Goal: Task Accomplishment & Management: Manage account settings

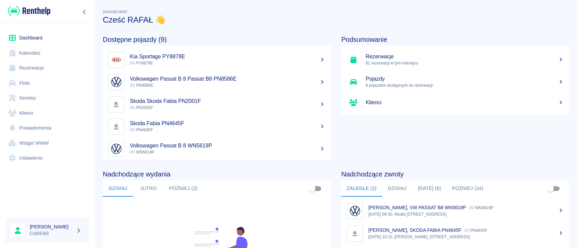
click at [39, 39] on link "Dashboard" at bounding box center [47, 37] width 84 height 15
click at [32, 72] on link "Rezerwacje" at bounding box center [47, 67] width 84 height 15
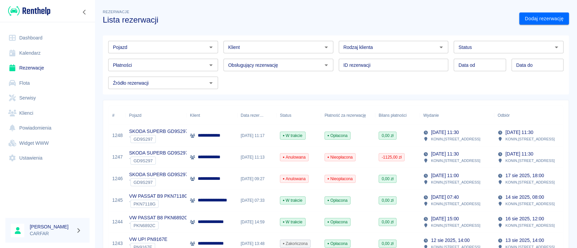
click at [183, 48] on input "Pojazd" at bounding box center [157, 47] width 95 height 8
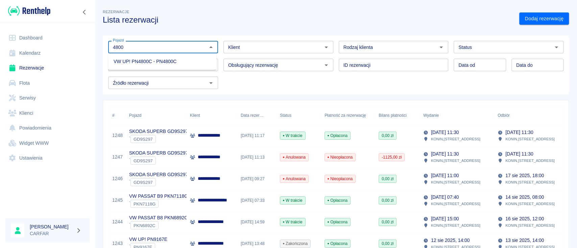
click at [180, 60] on li "VW UP! PN4800C - PN4800C" at bounding box center [162, 61] width 108 height 11
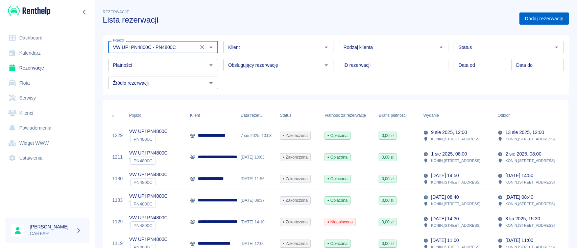
type input "VW UP! PN4800C - PN4800C"
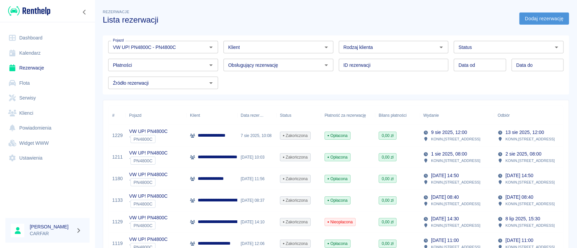
click at [540, 23] on link "Dodaj rezerwację" at bounding box center [544, 19] width 50 height 13
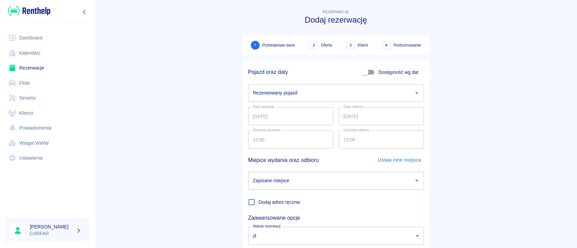
click at [291, 95] on input "Rezerwowany pojazd" at bounding box center [330, 93] width 159 height 12
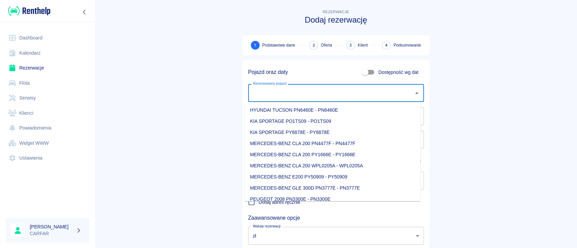
type input "3"
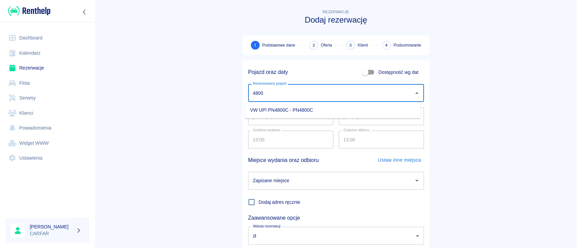
click at [291, 112] on li "VW UP! PN4800C - PN4800C" at bounding box center [333, 110] width 176 height 11
type input "VW UP! PN4800C - PN4800C"
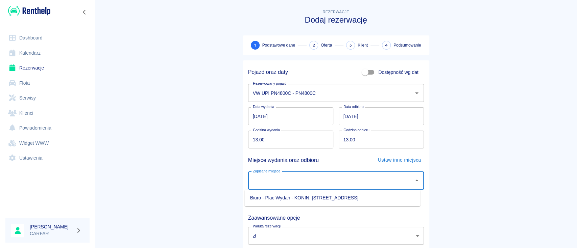
click at [301, 185] on input "Zapisane miejsce" at bounding box center [330, 181] width 159 height 12
click at [298, 197] on li "Biuro - Plac Wydań - KONIN, [STREET_ADDRESS]" at bounding box center [333, 198] width 176 height 11
type input "Biuro - Plac Wydań - KONIN, [STREET_ADDRESS]"
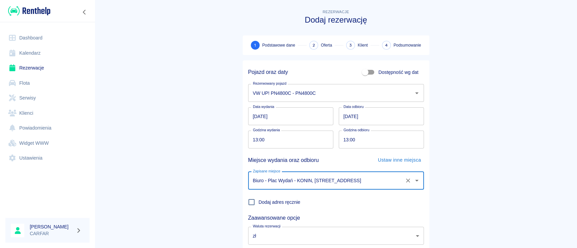
scroll to position [45, 0]
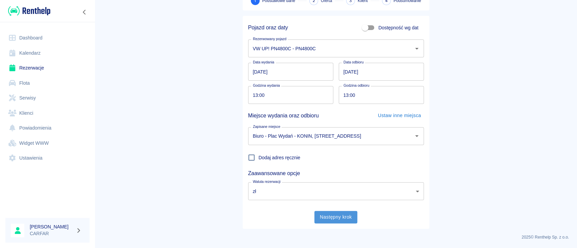
click at [330, 220] on button "Następny krok" at bounding box center [335, 217] width 43 height 13
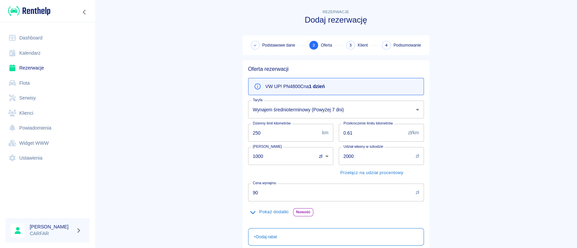
click at [315, 113] on body "Używamy plików Cookies, by zapewnić Ci najlepsze możliwe doświadczenie. Aby dow…" at bounding box center [288, 124] width 577 height 248
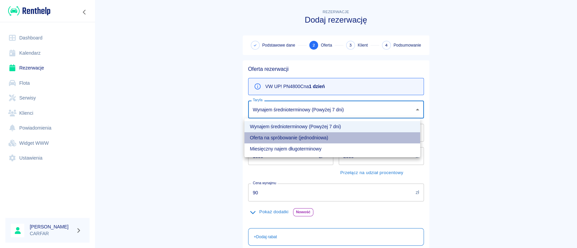
click at [297, 138] on li "Oferta na spróbowanie (jednodniowa)" at bounding box center [332, 137] width 176 height 11
type input "fc7223ea-5f1f-45da-af23-92caa13c0b0c"
type input "100"
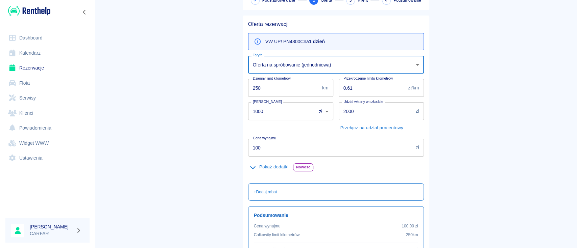
scroll to position [114, 0]
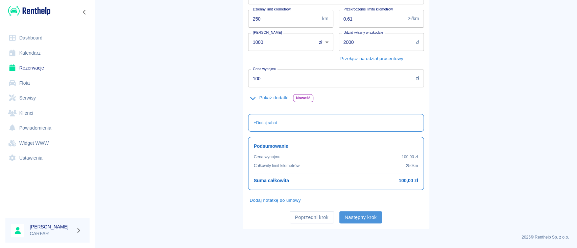
click at [371, 217] on button "Następny krok" at bounding box center [360, 217] width 43 height 13
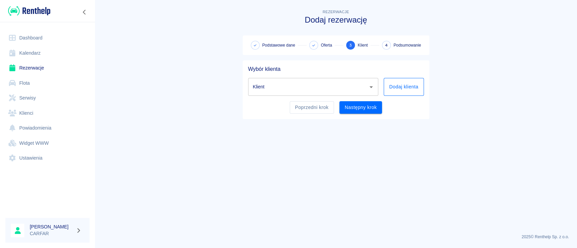
click at [409, 82] on button "Dodaj klienta" at bounding box center [403, 87] width 40 height 18
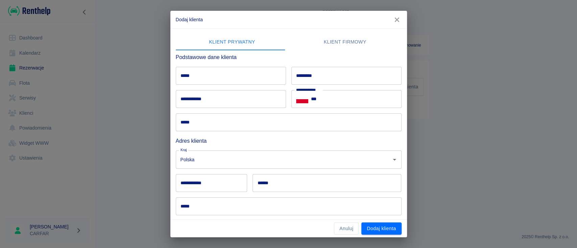
click at [248, 73] on input "*****" at bounding box center [231, 76] width 110 height 18
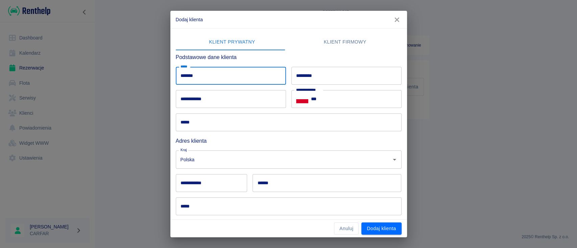
type input "******"
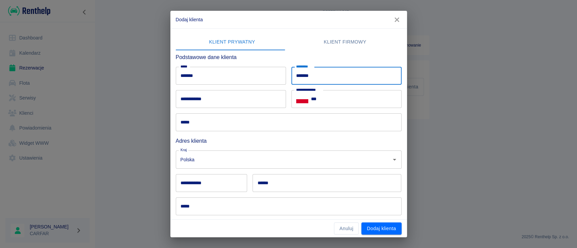
type input "******"
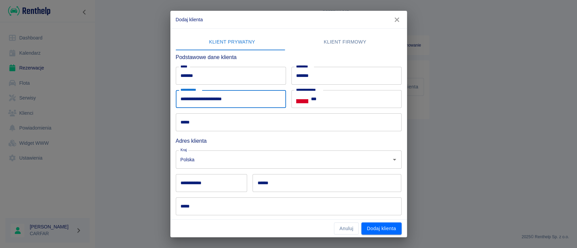
type input "**********"
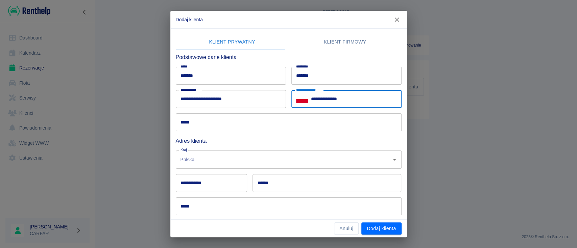
type input "**********"
click at [241, 126] on input "*****" at bounding box center [289, 123] width 226 height 18
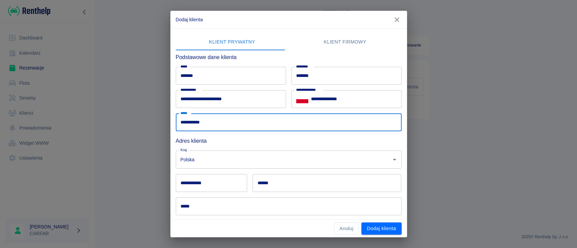
type input "**********"
click at [218, 179] on input "**********" at bounding box center [212, 183] width 72 height 18
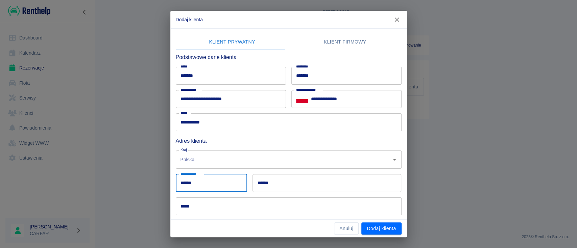
type input "******"
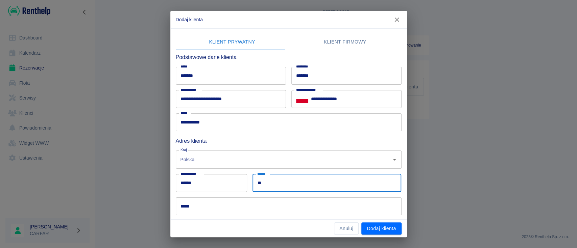
type input "*"
type input "**********"
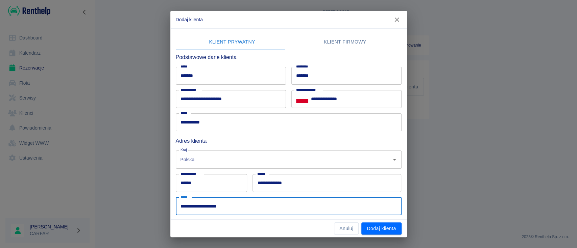
scroll to position [56, 0]
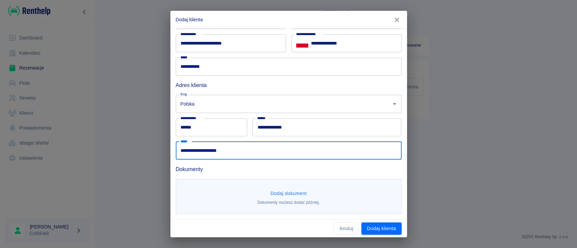
type input "**********"
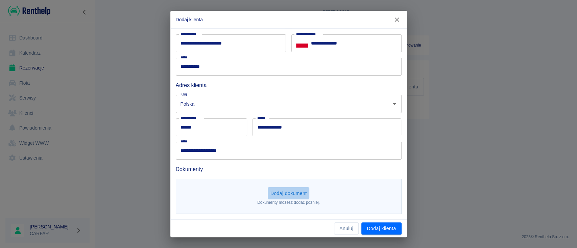
click at [297, 189] on button "Dodaj dokument" at bounding box center [289, 194] width 42 height 13
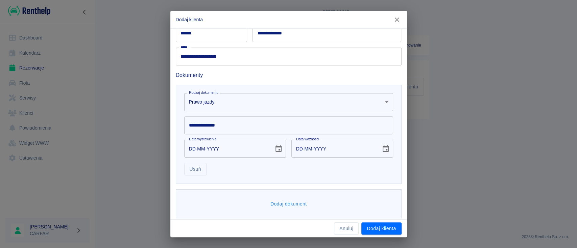
scroll to position [154, 0]
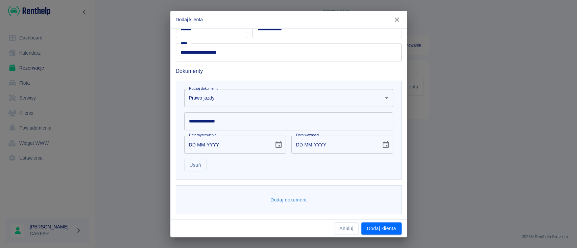
click at [222, 121] on input "**********" at bounding box center [288, 122] width 209 height 18
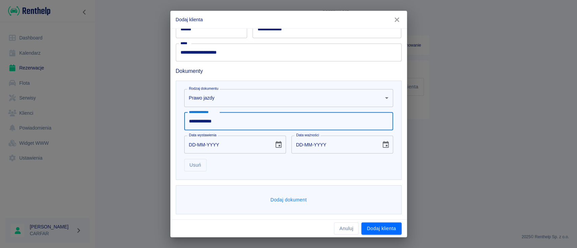
type input "**********"
click at [276, 143] on icon "Choose date" at bounding box center [278, 144] width 6 height 7
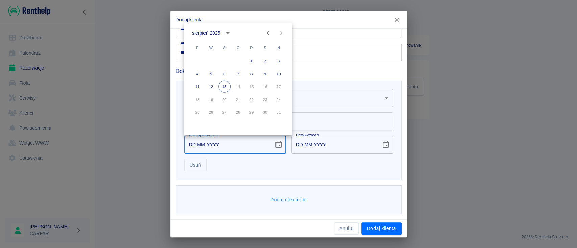
click at [226, 31] on icon "calendar view is open, switch to year view" at bounding box center [228, 33] width 8 height 8
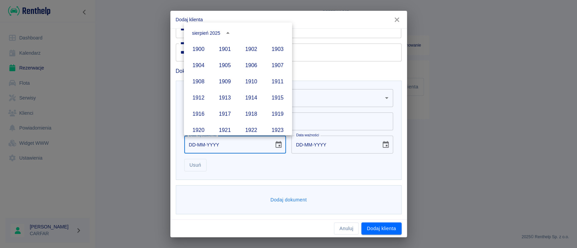
scroll to position [464, 0]
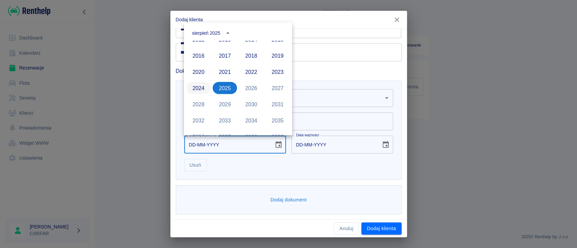
click at [196, 89] on button "2024" at bounding box center [198, 88] width 24 height 12
type input "[DATE]"
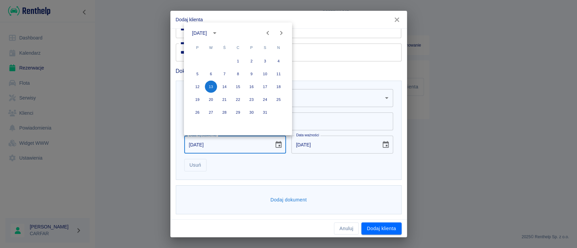
click at [268, 33] on icon "Previous month" at bounding box center [268, 33] width 8 height 8
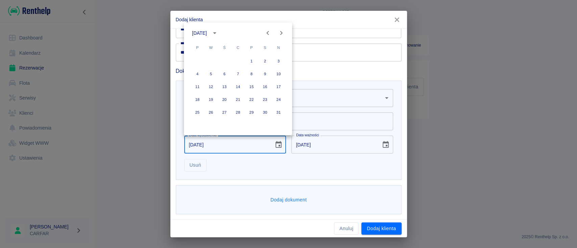
click at [258, 100] on div "18 19 20 21 22 23 24" at bounding box center [238, 100] width 108 height 12
click at [262, 99] on button "23" at bounding box center [265, 100] width 12 height 12
type input "[DATE]"
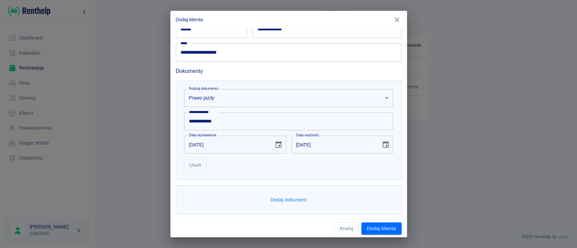
click at [270, 201] on button "Dodaj dokument" at bounding box center [289, 200] width 42 height 13
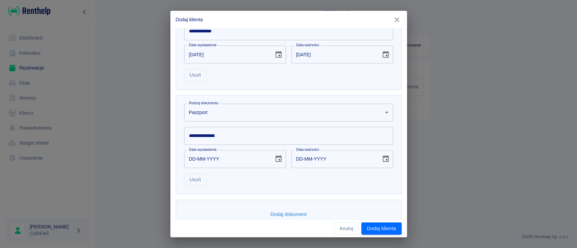
click at [241, 140] on input "**********" at bounding box center [288, 136] width 209 height 18
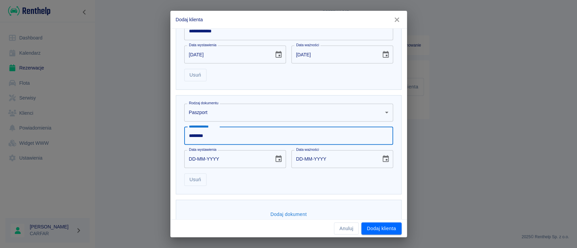
type input "********"
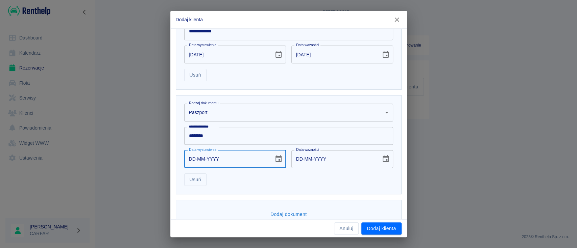
click at [275, 161] on icon "Choose date" at bounding box center [278, 158] width 6 height 7
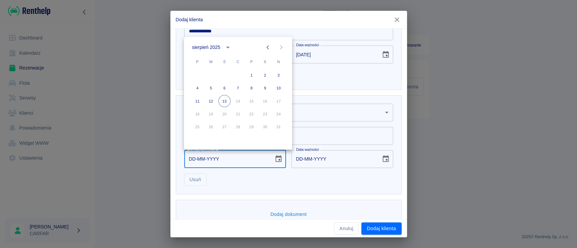
click at [230, 47] on icon "calendar view is open, switch to year view" at bounding box center [228, 47] width 8 height 8
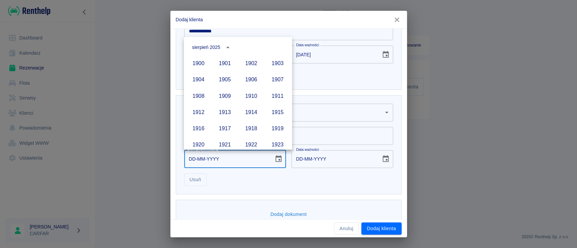
scroll to position [464, 0]
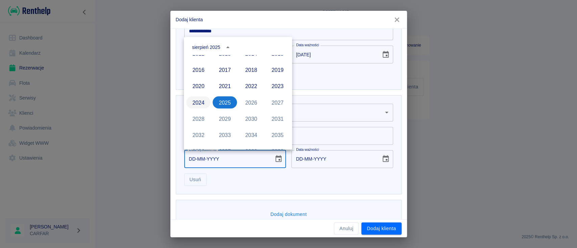
click at [198, 104] on button "2024" at bounding box center [198, 102] width 24 height 12
type input "[DATE]"
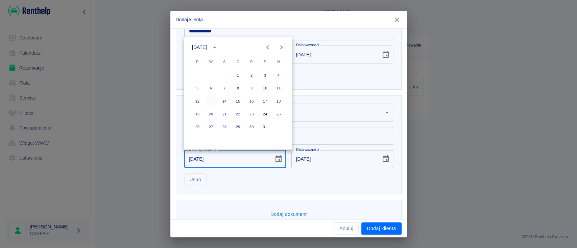
click at [211, 100] on button "13" at bounding box center [211, 101] width 12 height 12
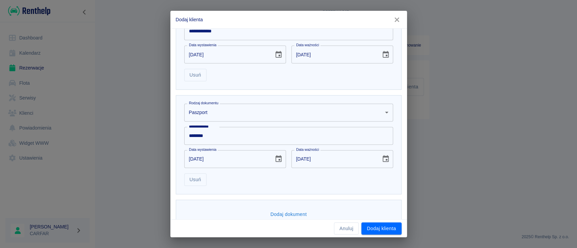
click at [275, 57] on icon "Choose date, selected date is 23 mar 2024" at bounding box center [278, 54] width 6 height 7
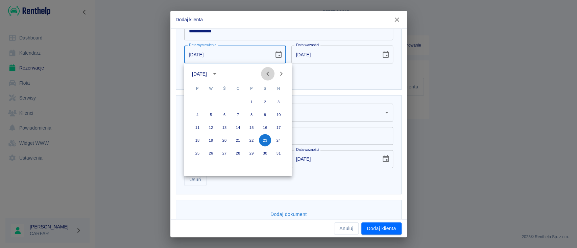
click at [269, 69] on button "Previous month" at bounding box center [268, 74] width 14 height 14
click at [225, 153] on button "28" at bounding box center [224, 153] width 12 height 12
type input "[DATE]"
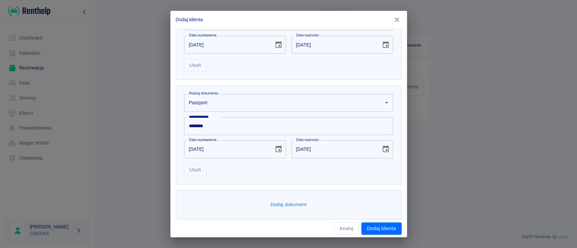
scroll to position [259, 0]
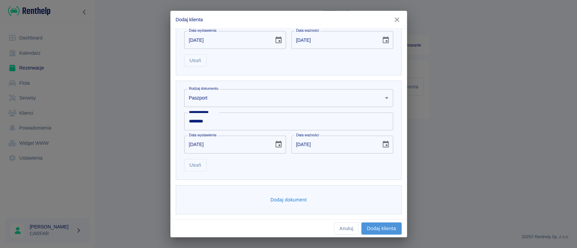
click at [382, 227] on button "Dodaj klienta" at bounding box center [381, 229] width 40 height 13
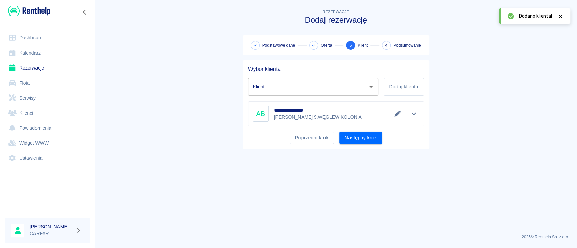
type input "[PERSON_NAME] ([PHONE_NUMBER])"
click at [371, 139] on button "Następny krok" at bounding box center [360, 138] width 43 height 13
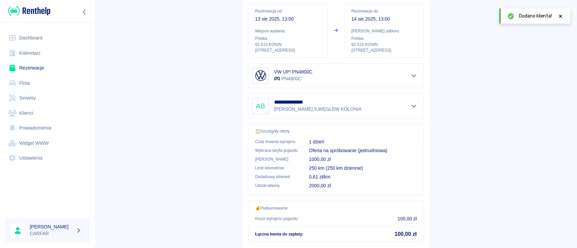
scroll to position [116, 0]
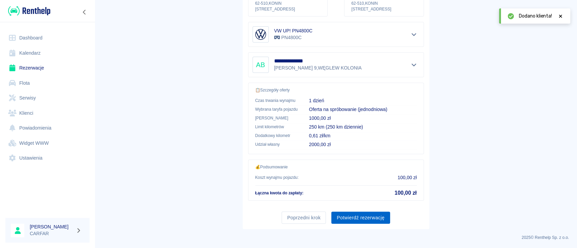
click at [355, 219] on button "Potwierdź rezerwację" at bounding box center [360, 218] width 58 height 13
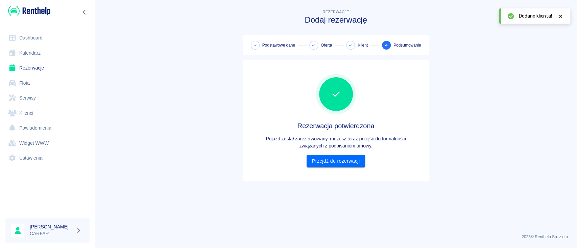
scroll to position [0, 0]
click at [344, 154] on div "Rezerwacja potwierdzona Pojazd został zarezerwowany, możesz teraz przejść do fo…" at bounding box center [336, 121] width 176 height 94
click at [349, 172] on div "Rezerwacja potwierdzona Pojazd został zarezerwowany, możesz teraz przejść do fo…" at bounding box center [336, 121] width 176 height 110
click at [348, 155] on link "Przejdź do rezerwacji" at bounding box center [335, 161] width 58 height 13
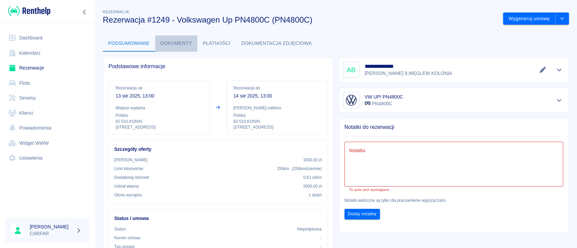
click at [178, 42] on button "Dokumenty" at bounding box center [176, 43] width 42 height 16
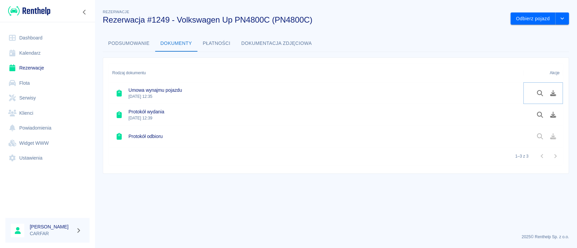
click at [557, 92] on button "Pobierz dokument" at bounding box center [552, 93] width 13 height 11
click at [557, 112] on button "Pobierz dokument" at bounding box center [552, 114] width 13 height 11
click at [49, 35] on link "Dashboard" at bounding box center [47, 37] width 84 height 15
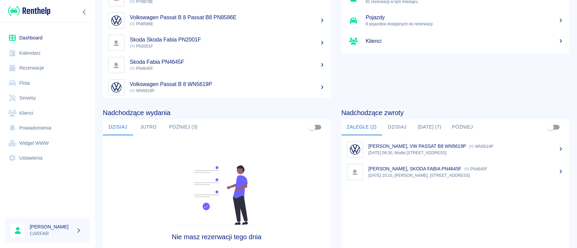
scroll to position [90, 0]
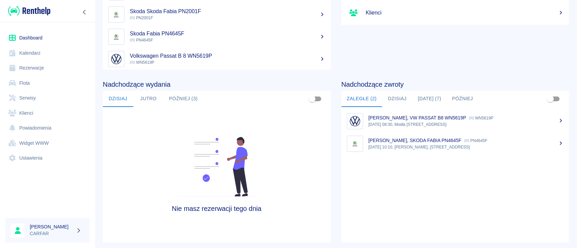
click at [470, 124] on p "[DATE] 08:30, Modła [STREET_ADDRESS]" at bounding box center [465, 125] width 195 height 6
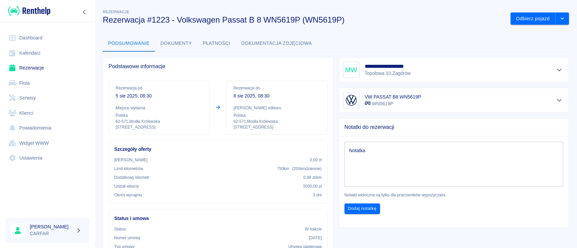
click at [439, 65] on div "**********" at bounding box center [454, 70] width 222 height 16
click at [390, 65] on h5 "**********" at bounding box center [390, 66] width 50 height 7
click at [555, 70] on icon "Pokaż szczegóły" at bounding box center [559, 70] width 8 height 6
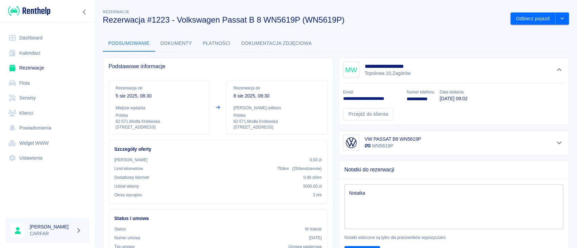
click at [42, 83] on link "Flota" at bounding box center [47, 83] width 84 height 15
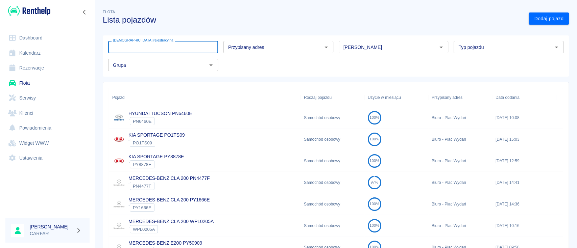
click at [178, 48] on input "[DEMOGRAPHIC_DATA] rejestracyjna" at bounding box center [163, 47] width 110 height 13
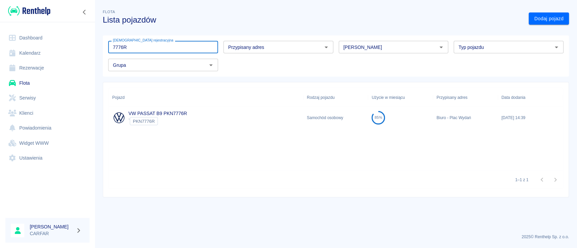
type input "7776R"
click at [217, 112] on div "VW PASSAT B9 PKN7776R ` PKN7776R" at bounding box center [206, 118] width 195 height 22
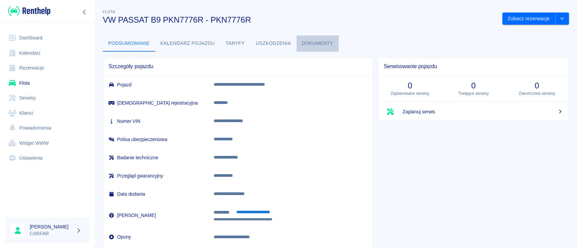
click at [329, 45] on button "Dokumenty" at bounding box center [317, 43] width 42 height 16
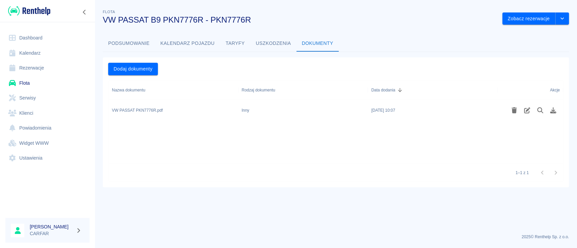
click at [413, 112] on div "[DATE] 10:07" at bounding box center [433, 111] width 130 height 22
click at [132, 116] on div "VW PASSAT PKN7776R.pdf" at bounding box center [173, 111] width 130 height 22
click at [154, 116] on div "VW PASSAT PKN7776R.pdf" at bounding box center [173, 111] width 130 height 22
click at [553, 110] on icon "Pobierz plik" at bounding box center [553, 110] width 8 height 6
click at [141, 44] on button "Podsumowanie" at bounding box center [129, 43] width 52 height 16
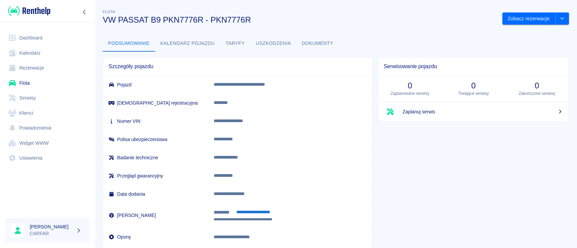
click at [35, 36] on link "Dashboard" at bounding box center [47, 37] width 84 height 15
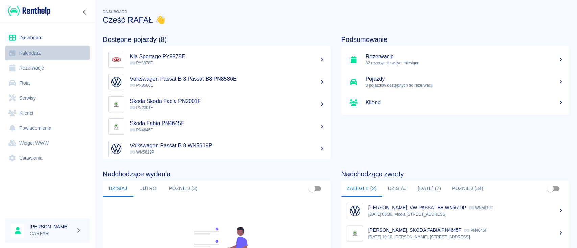
click at [32, 47] on link "Kalendarz" at bounding box center [47, 53] width 84 height 15
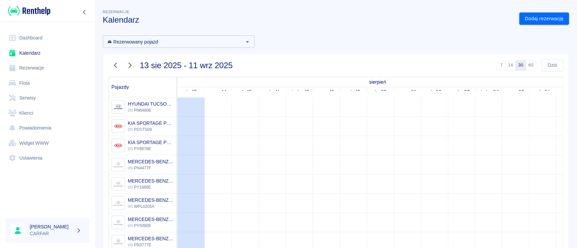
click at [170, 42] on input "Rezerwowany pojazd" at bounding box center [173, 42] width 136 height 8
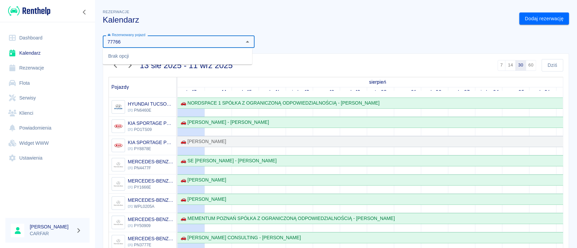
type input "7776"
click at [180, 53] on div "VW PASSAT B9 PKN7776R - PKN7776R" at bounding box center [154, 56] width 93 height 7
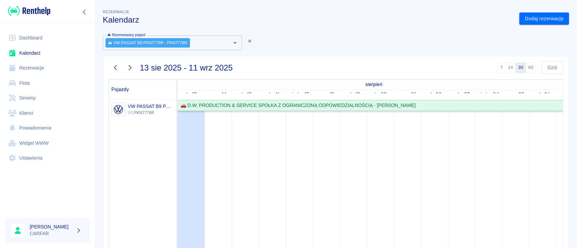
click at [221, 104] on div "🚗 D.W. PRODUCTION & SERVICE SPÓŁKA Z OGRANICZONĄ ODPOWIEDZIALNOŚCIĄ - [PERSON_N…" at bounding box center [297, 105] width 238 height 7
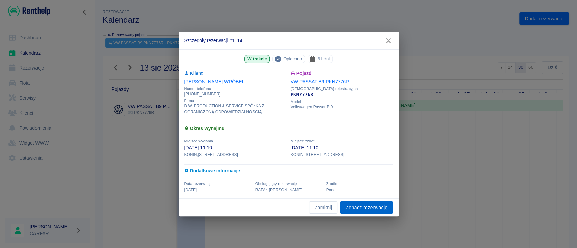
click at [358, 210] on link "Zobacz rezerwację" at bounding box center [366, 208] width 53 height 13
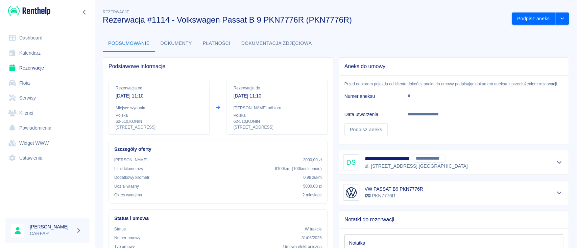
click at [167, 47] on button "Dokumenty" at bounding box center [176, 43] width 42 height 16
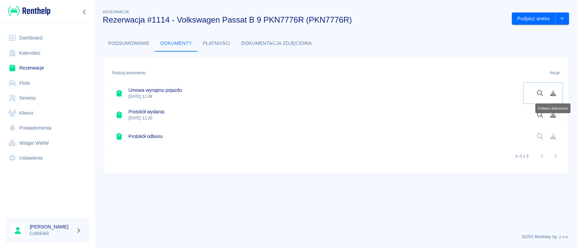
click at [556, 92] on icon "Pobierz dokument" at bounding box center [553, 93] width 8 height 6
click at [552, 117] on icon "Pobierz dokument" at bounding box center [553, 115] width 6 height 6
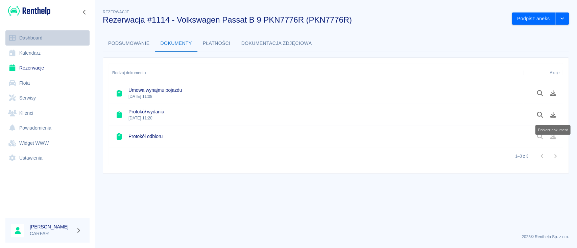
click at [27, 35] on link "Dashboard" at bounding box center [47, 37] width 84 height 15
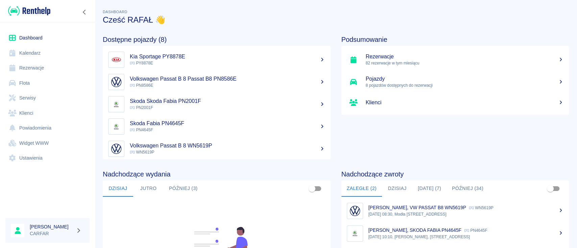
click at [473, 25] on div "Podsumowanie Rezerwacje 82 rezerwacje w tym miesiącu Pojazdy 8 pojazdów dostępn…" at bounding box center [449, 92] width 239 height 135
click at [40, 85] on link "Flota" at bounding box center [47, 83] width 84 height 15
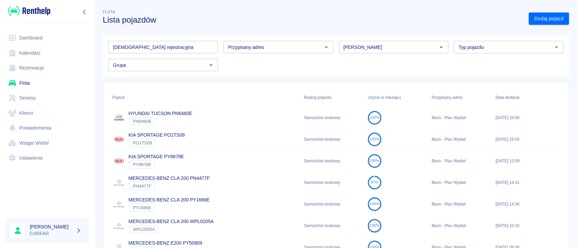
click at [184, 45] on input "[DEMOGRAPHIC_DATA] rejestracyjna" at bounding box center [163, 47] width 110 height 13
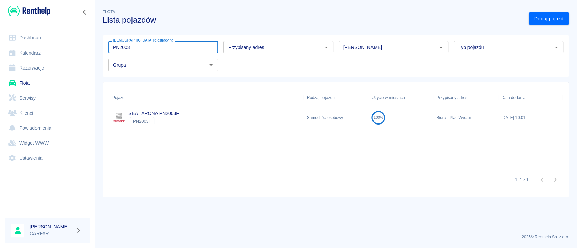
type input "PN2003"
click at [178, 117] on p "SEAT ARONA PN2003F" at bounding box center [153, 113] width 51 height 7
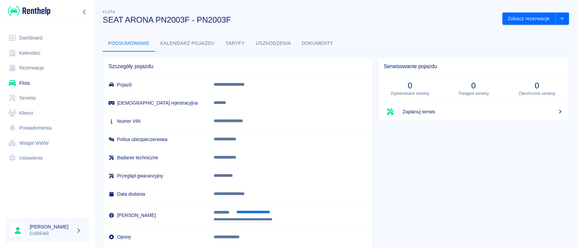
click at [316, 44] on button "Dokumenty" at bounding box center [317, 43] width 42 height 16
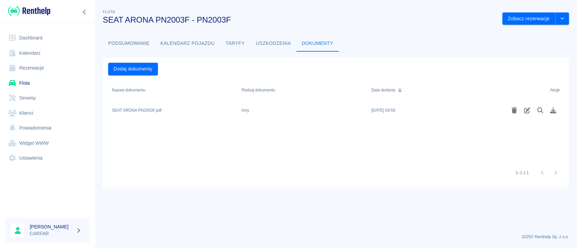
click at [256, 112] on div "Inny" at bounding box center [303, 111] width 130 height 22
click at [532, 18] on button "Zobacz rezerwacje" at bounding box center [528, 19] width 53 height 13
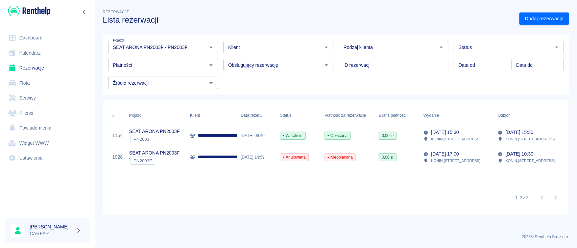
type input "SEAT ARONA PN2003F - PN2003F"
click at [47, 17] on div at bounding box center [47, 11] width 95 height 22
click at [47, 15] on img at bounding box center [29, 10] width 42 height 11
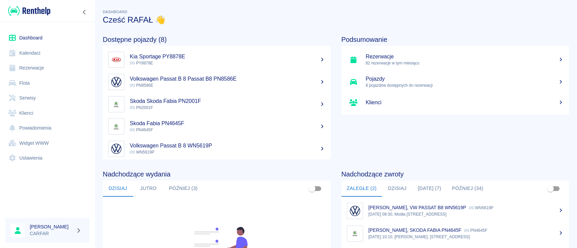
click at [44, 50] on link "Kalendarz" at bounding box center [47, 53] width 84 height 15
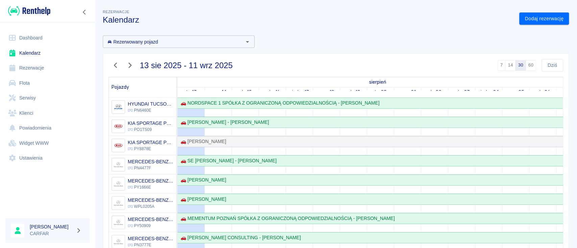
click at [113, 65] on icon "button" at bounding box center [115, 65] width 9 height 7
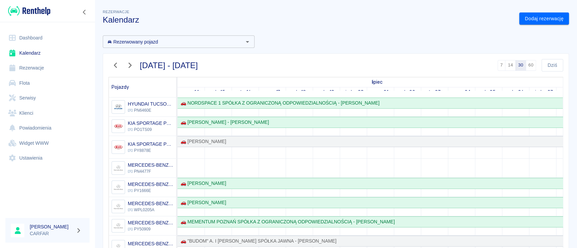
click at [129, 66] on icon "button" at bounding box center [129, 65] width 9 height 7
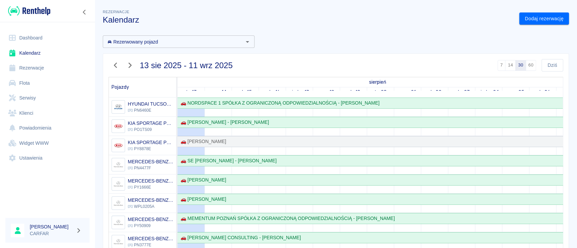
scroll to position [45, 0]
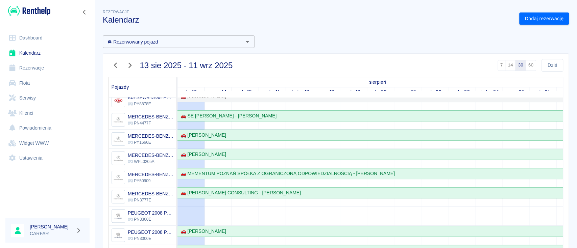
click at [129, 66] on icon "button" at bounding box center [129, 65] width 9 height 7
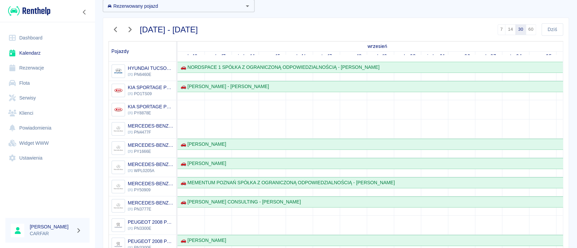
scroll to position [3, 0]
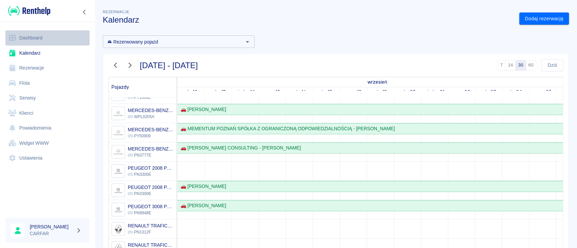
click at [42, 35] on link "Dashboard" at bounding box center [47, 37] width 84 height 15
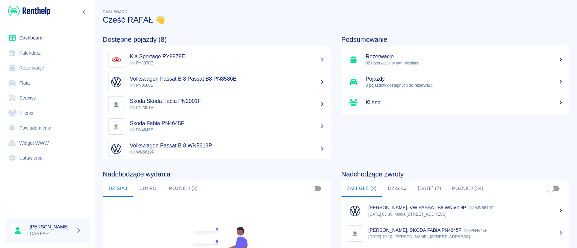
click at [323, 7] on div "Dashboard Cześć [PERSON_NAME] 👋" at bounding box center [332, 14] width 471 height 22
click at [31, 83] on link "Flota" at bounding box center [47, 83] width 84 height 15
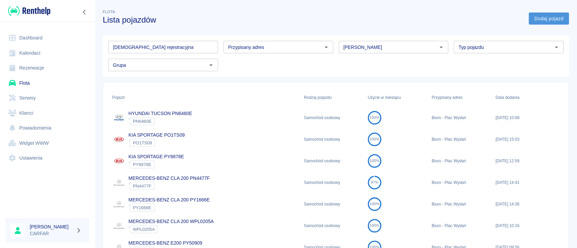
click at [555, 13] on link "Dodaj pojazd" at bounding box center [548, 19] width 40 height 13
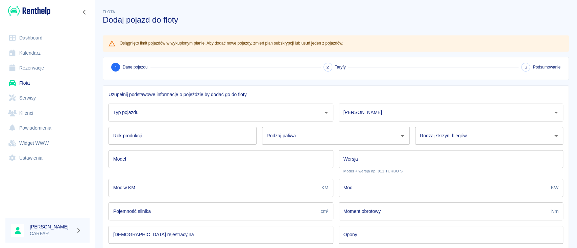
click at [200, 115] on input "Typ pojazdu" at bounding box center [215, 113] width 208 height 12
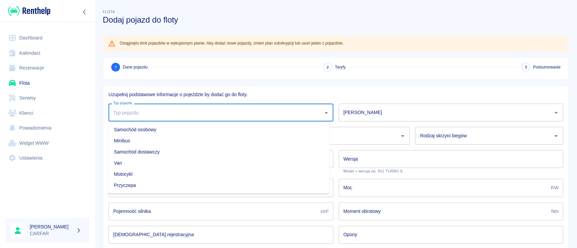
drag, startPoint x: 203, startPoint y: 125, endPoint x: 207, endPoint y: 126, distance: 4.5
click at [203, 125] on li "Samochód osobowy" at bounding box center [218, 129] width 221 height 11
type input "Samochód osobowy"
click at [355, 111] on input "[PERSON_NAME]" at bounding box center [446, 113] width 208 height 12
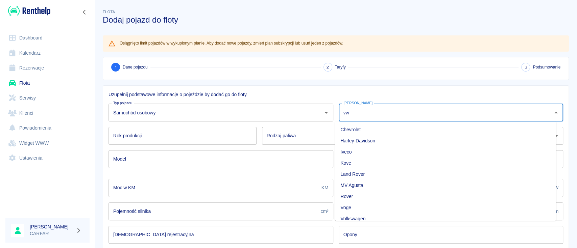
type input "v"
type input "vw"
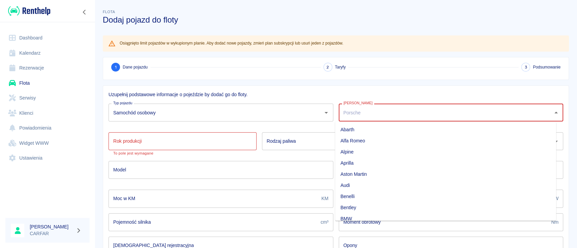
click at [355, 111] on input "[PERSON_NAME]" at bounding box center [446, 113] width 208 height 12
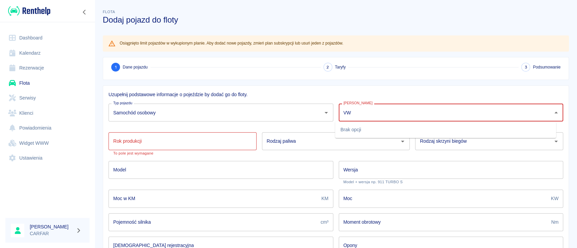
type input "VW"
click at [355, 111] on input "[PERSON_NAME]" at bounding box center [446, 113] width 208 height 12
click at [364, 127] on li "Volkswagen" at bounding box center [445, 129] width 221 height 11
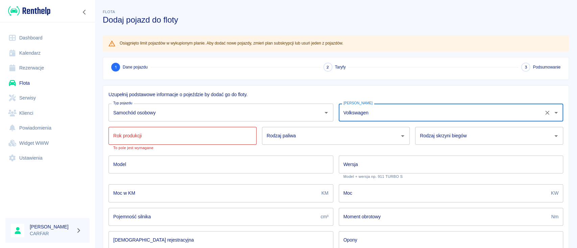
type input "Volkswagen"
click at [154, 131] on input "Rok produkcji" at bounding box center [182, 136] width 148 height 18
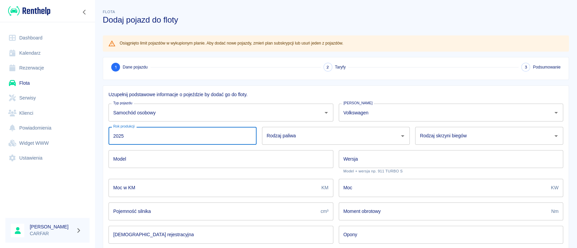
type input "2025"
click at [309, 131] on input "Rodzaj paliwa" at bounding box center [331, 136] width 132 height 12
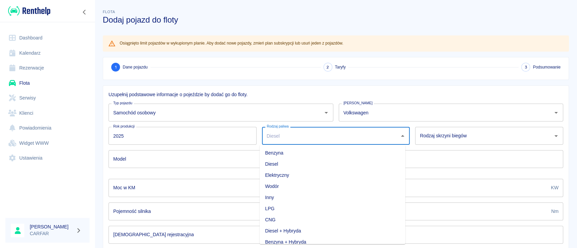
click at [295, 153] on li "Benzyna" at bounding box center [332, 153] width 146 height 11
type input "Benzyna"
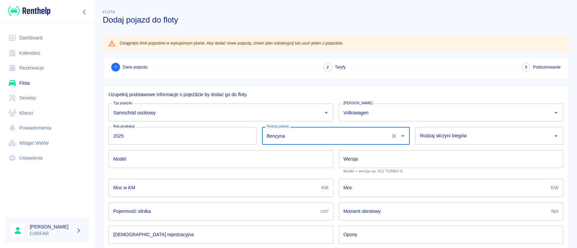
click at [452, 136] on div "Rodzaj skrzyni biegów Rodzaj skrzyni biegów" at bounding box center [489, 136] width 148 height 18
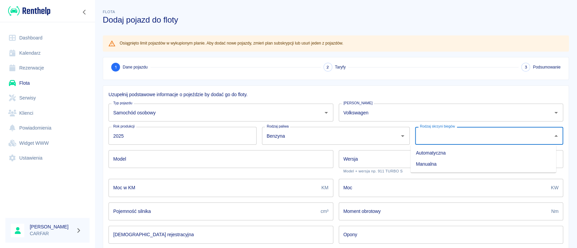
click at [444, 153] on li "Automatyczna" at bounding box center [483, 153] width 146 height 11
type input "Automatyczna"
click at [252, 161] on input "Model" at bounding box center [220, 159] width 225 height 18
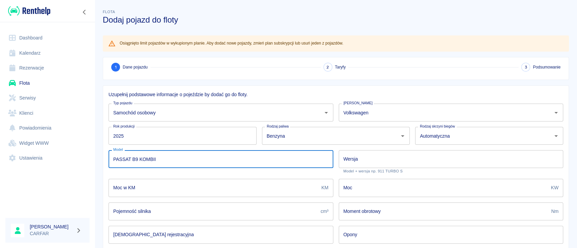
type input "PASSAT B9 KOMBII"
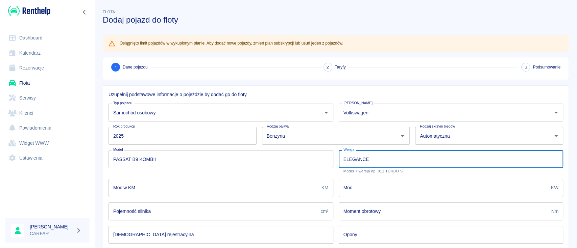
type input "ELEGANCE"
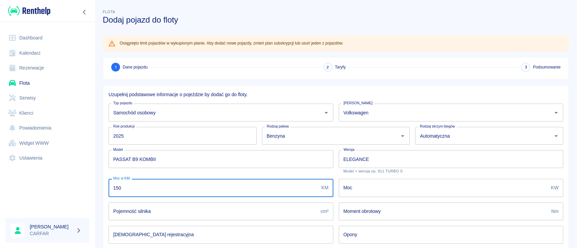
type input "150"
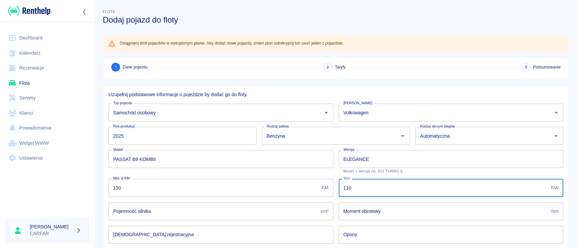
type input "110"
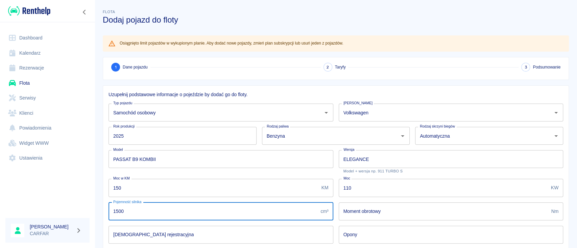
type input "1500"
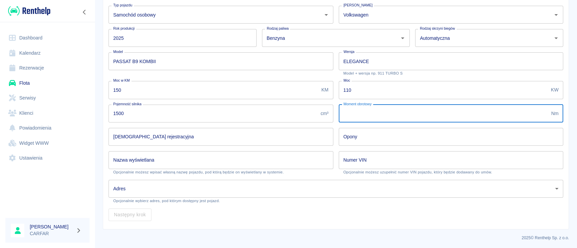
scroll to position [98, 0]
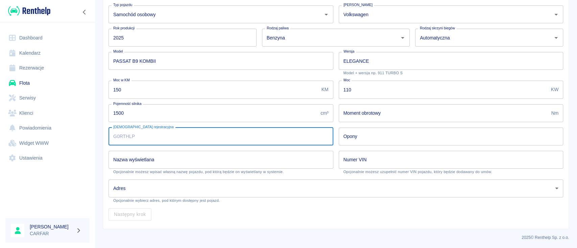
click at [165, 136] on input "[DEMOGRAPHIC_DATA] rejestracyjna" at bounding box center [220, 137] width 225 height 18
type input "PK1597T"
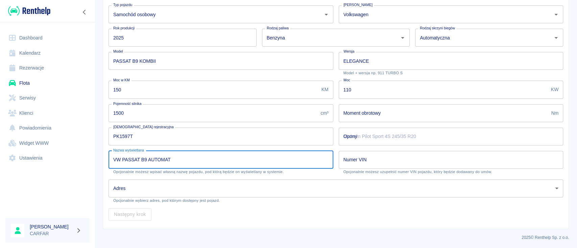
type input "VW PASSAT B9 AUTOMAT"
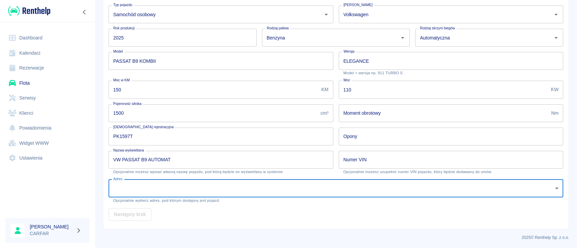
click at [200, 189] on body "Używamy plików Cookies, by zapewnić Ci najlepsze możliwe doświadczenie. Aby dow…" at bounding box center [288, 124] width 577 height 248
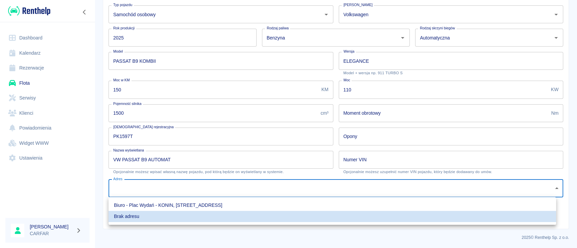
click at [173, 205] on li "Biuro - Plac Wydań - KONIN, [STREET_ADDRESS]" at bounding box center [331, 205] width 447 height 11
type input "4da8187f-ea22-480b-9d61-5a4c2726c5ee"
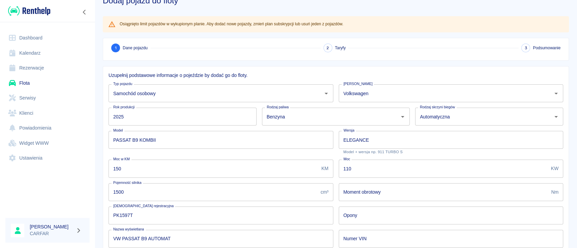
scroll to position [8, 0]
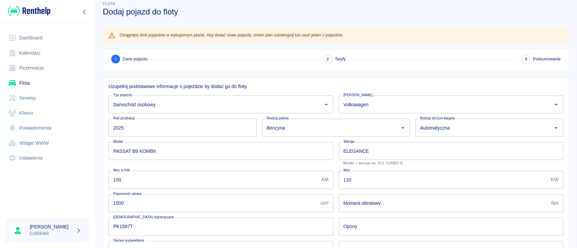
click at [27, 82] on link "Flota" at bounding box center [47, 83] width 84 height 15
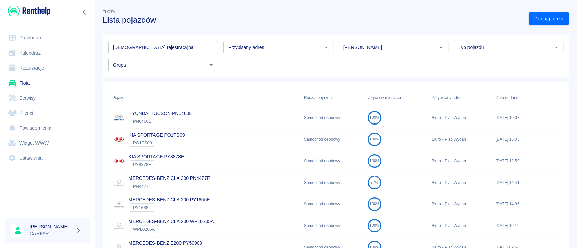
click at [166, 64] on input "Grupa" at bounding box center [157, 65] width 95 height 8
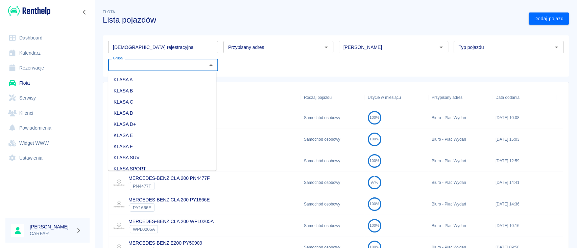
click at [170, 45] on input "[DEMOGRAPHIC_DATA] rejestracyjna" at bounding box center [163, 47] width 110 height 13
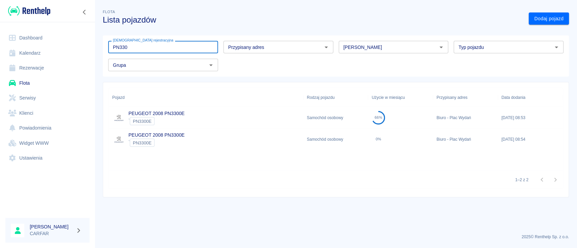
type input "PN330"
drag, startPoint x: 475, startPoint y: 138, endPoint x: 500, endPoint y: 139, distance: 25.0
click at [500, 139] on div "[DATE] 08:54" at bounding box center [530, 140] width 65 height 22
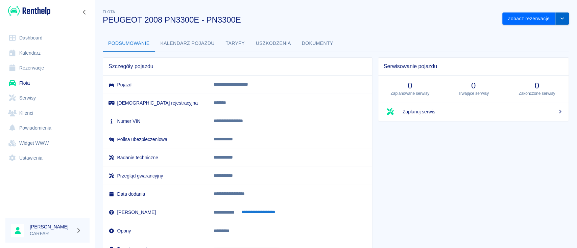
click at [556, 15] on button "drop-down" at bounding box center [562, 19] width 14 height 13
click at [534, 43] on li "Usuń pojazd" at bounding box center [528, 44] width 63 height 11
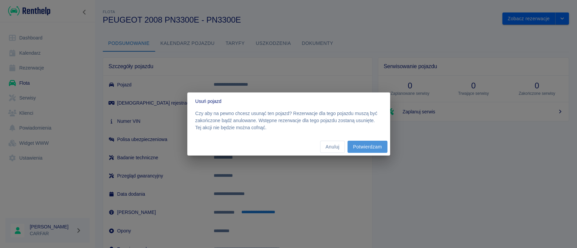
click at [370, 145] on button "Potwierdzam" at bounding box center [367, 147] width 40 height 13
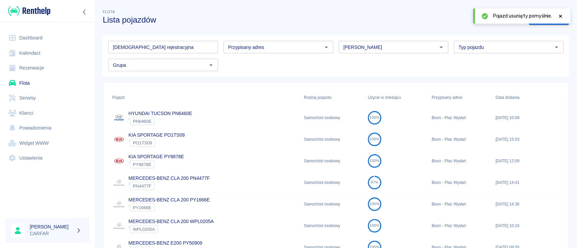
click at [31, 82] on link "Flota" at bounding box center [47, 83] width 84 height 15
click at [564, 17] on div "Pojazd usunięty pomyślnie." at bounding box center [521, 15] width 97 height 15
click at [561, 17] on icon at bounding box center [560, 16] width 6 height 5
click at [537, 21] on link "Dodaj pojazd" at bounding box center [548, 19] width 40 height 13
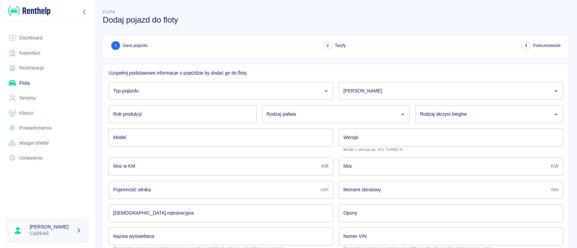
click at [177, 99] on div "Typ pojazdu" at bounding box center [220, 91] width 225 height 18
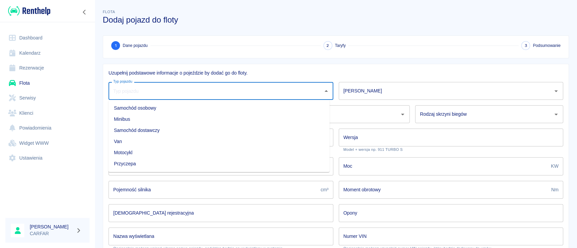
click at [156, 106] on li "Samochód osobowy" at bounding box center [218, 108] width 221 height 11
type input "Samochód osobowy"
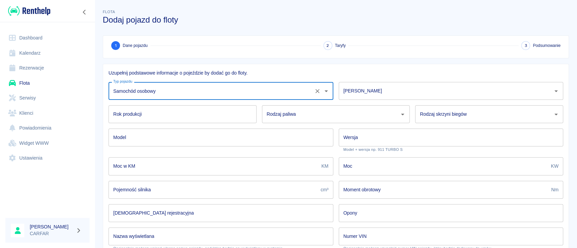
click at [410, 93] on input "[PERSON_NAME]" at bounding box center [446, 91] width 208 height 12
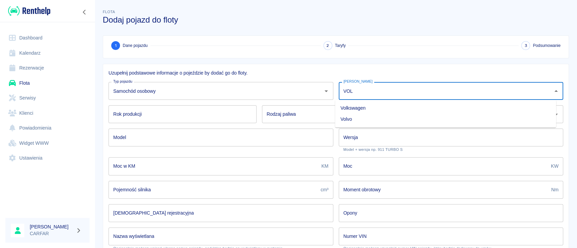
click at [372, 104] on li "Volkswagen" at bounding box center [445, 108] width 221 height 11
type input "Volkswagen"
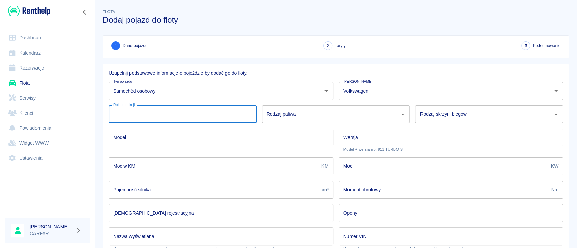
click at [158, 107] on input "Rok produkcji" at bounding box center [182, 114] width 148 height 18
type input "2025"
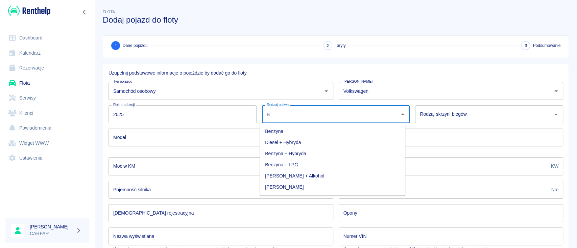
click at [298, 130] on li "Benzyna" at bounding box center [332, 131] width 146 height 11
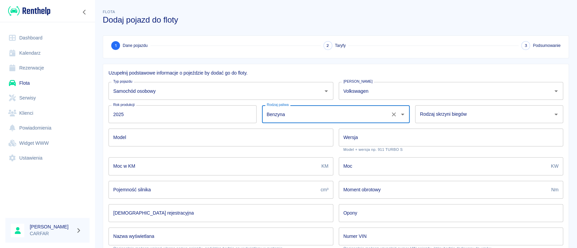
type input "Benzyna"
click at [445, 116] on input "Rodzaj skrzyni biegów" at bounding box center [484, 114] width 132 height 12
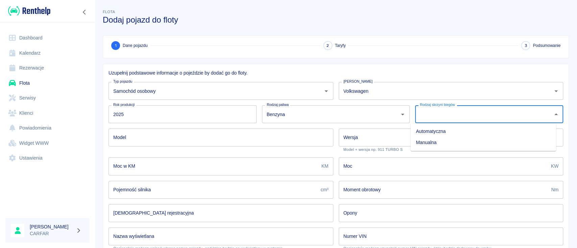
click at [435, 131] on li "Automatyczna" at bounding box center [483, 131] width 146 height 11
type input "Automatyczna"
click at [193, 138] on input "Model" at bounding box center [220, 138] width 225 height 18
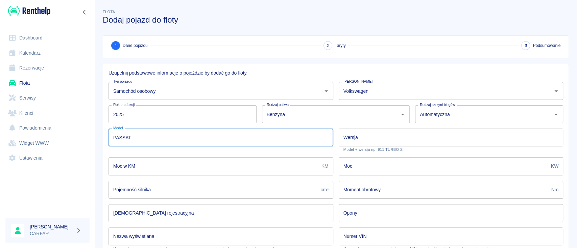
type input "PASSAT B9 KOMBII"
click at [381, 140] on input "Wersja" at bounding box center [451, 138] width 225 height 18
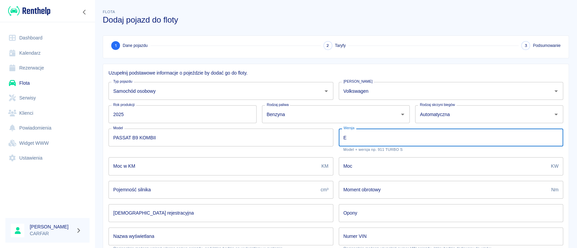
type input "ELEGANCE"
click at [212, 175] on input "Moc w KM" at bounding box center [213, 166] width 210 height 18
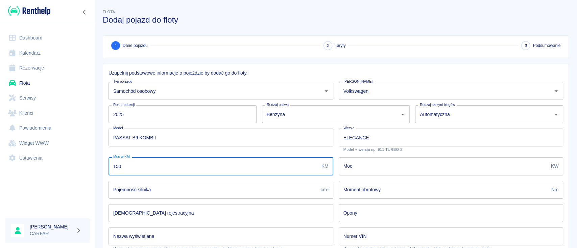
type input "150"
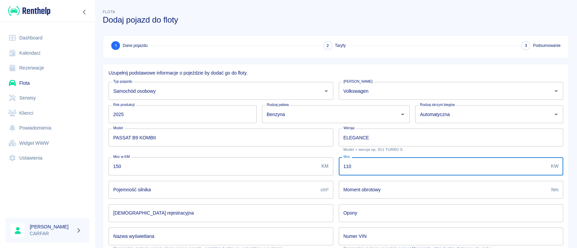
type input "110"
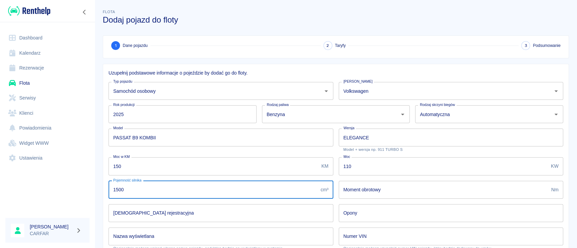
type input "1500"
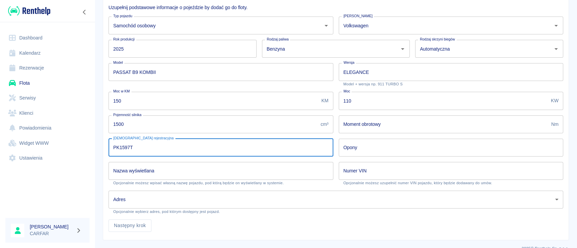
scroll to position [77, 0]
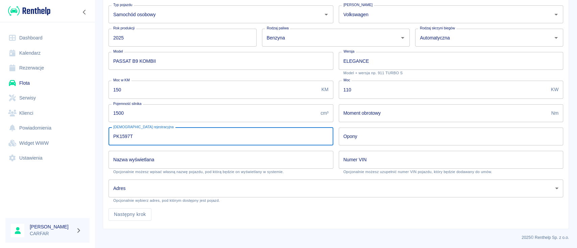
type input "PK1597T"
click at [178, 159] on input "Nazwa wyświetlana" at bounding box center [220, 160] width 225 height 18
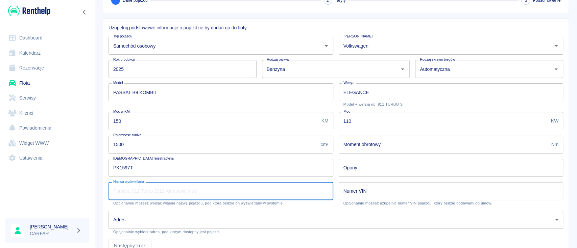
scroll to position [32, 0]
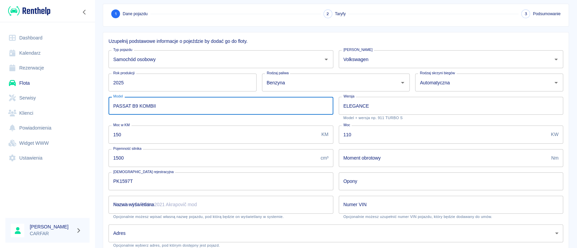
drag, startPoint x: 172, startPoint y: 105, endPoint x: 95, endPoint y: 105, distance: 77.4
click at [95, 105] on div "Flota Dodaj pojazd do floty 1 Dane pojazdu 2 Taryfy 3 Podsumowanie Uzupełnij po…" at bounding box center [336, 122] width 482 height 303
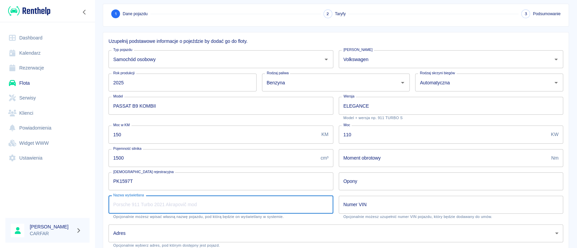
click at [214, 201] on input "Nazwa wyświetlana" at bounding box center [220, 205] width 225 height 18
paste input "PASSAT B9 KOMBII"
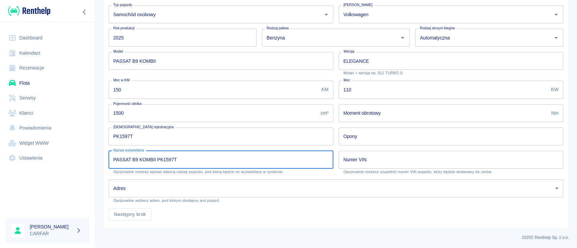
type input "PASSAT B9 KOMBII PK1597T"
click at [206, 187] on body "Używamy plików Cookies, by zapewnić Ci najlepsze możliwe doświadczenie. Aby dow…" at bounding box center [288, 124] width 577 height 248
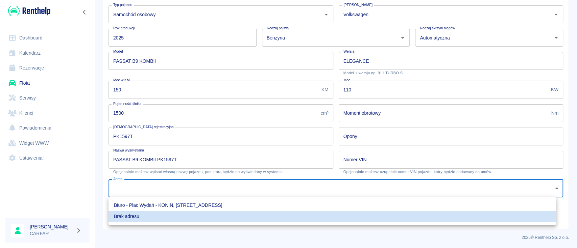
click at [194, 205] on li "Biuro - Plac Wydań - KONIN, [STREET_ADDRESS]" at bounding box center [331, 205] width 447 height 11
type input "4da8187f-ea22-480b-9d61-5a4c2726c5ee"
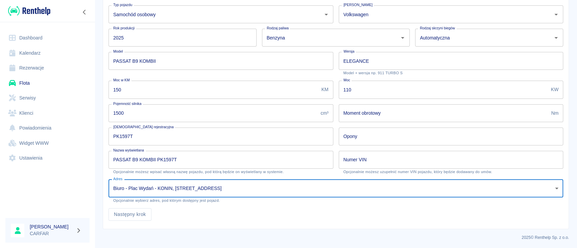
click at [330, 236] on p "2025 © Renthelp Sp. z o.o." at bounding box center [336, 238] width 466 height 6
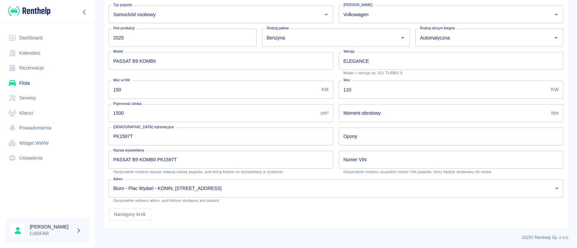
click at [140, 207] on div "Następny krok" at bounding box center [333, 212] width 460 height 18
click at [141, 215] on button "Następny krok" at bounding box center [129, 214] width 43 height 13
click at [141, 215] on div "Następny krok" at bounding box center [333, 212] width 460 height 18
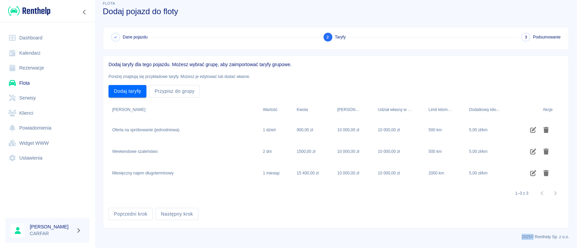
scroll to position [8, 0]
click at [531, 131] on icon "Edytuj taryfę" at bounding box center [533, 130] width 8 height 6
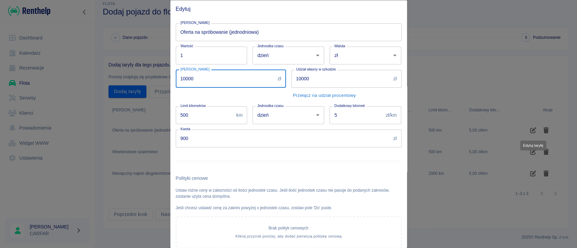
drag, startPoint x: 210, startPoint y: 83, endPoint x: 147, endPoint y: 84, distance: 63.2
click at [150, 84] on div "Edytuj Nazwa taryfy Oferta na spróbowanie (jednodniowa) Nazwa taryfy Wartość 1 …" at bounding box center [288, 124] width 577 height 248
type input "2000"
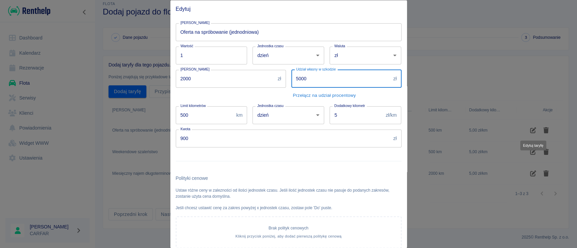
type input "5000"
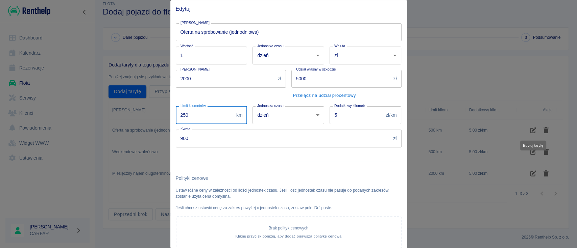
type input "250"
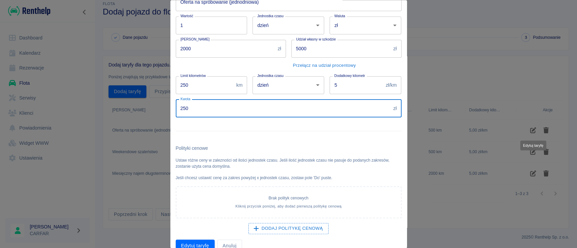
scroll to position [41, 0]
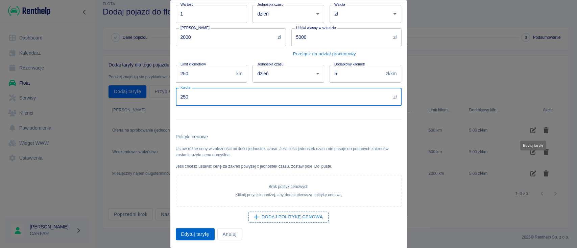
type input "250"
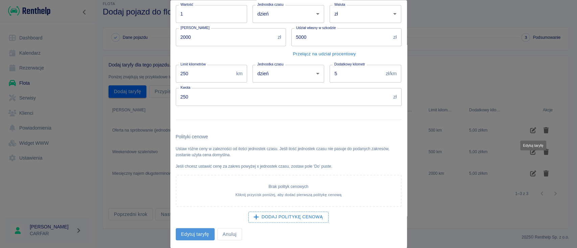
click at [192, 232] on button "Edytuj taryfę" at bounding box center [195, 234] width 39 height 13
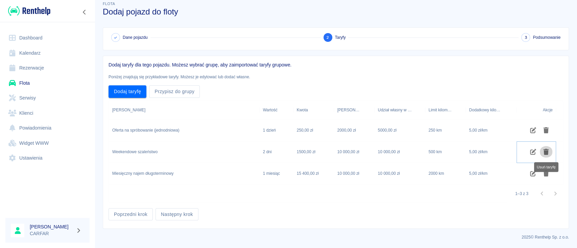
click at [541, 150] on button "Usuń taryfę" at bounding box center [545, 151] width 13 height 11
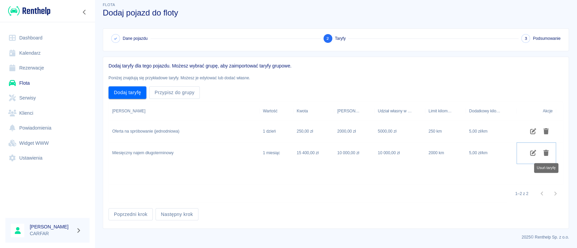
click at [544, 152] on icon "Usuń taryfę" at bounding box center [545, 153] width 5 height 6
click at [34, 36] on link "Dashboard" at bounding box center [47, 37] width 84 height 15
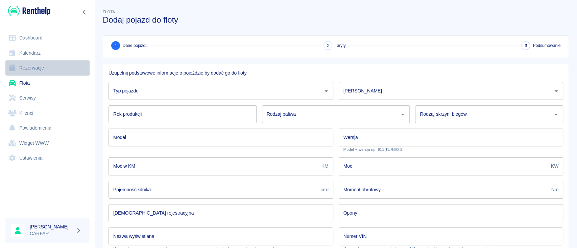
click at [35, 65] on link "Rezerwacje" at bounding box center [47, 67] width 84 height 15
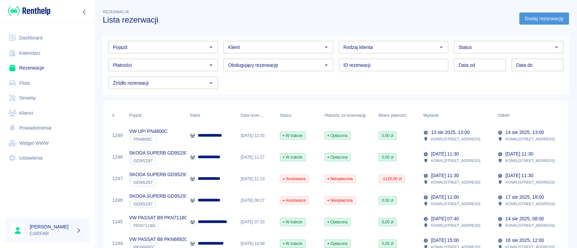
click at [547, 22] on link "Dodaj rezerwację" at bounding box center [544, 19] width 50 height 13
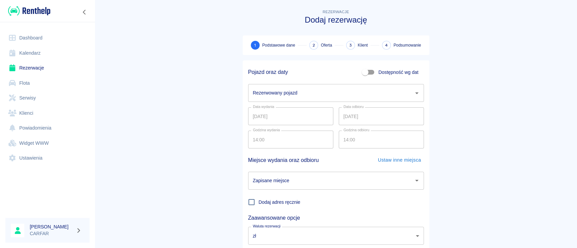
click at [304, 91] on input "Rezerwowany pojazd" at bounding box center [330, 93] width 159 height 12
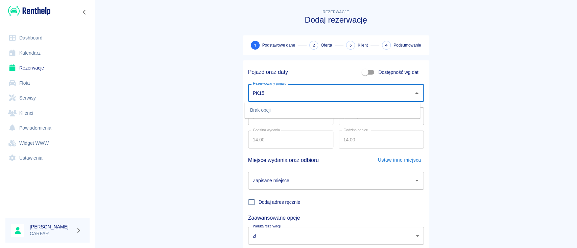
type input "PK15"
click at [489, 81] on main "Rezerwacje Dodaj rezerwację 1 Podstawowe dane 2 Oferta 3 Klient 4 Podsumowanie …" at bounding box center [336, 141] width 482 height 266
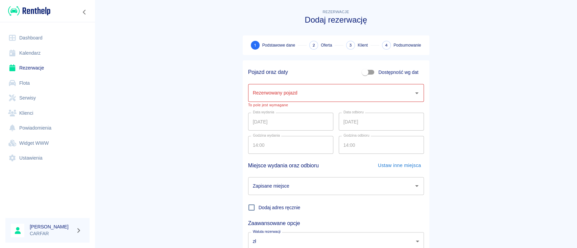
click at [342, 95] on input "Rezerwowany pojazd" at bounding box center [330, 93] width 159 height 12
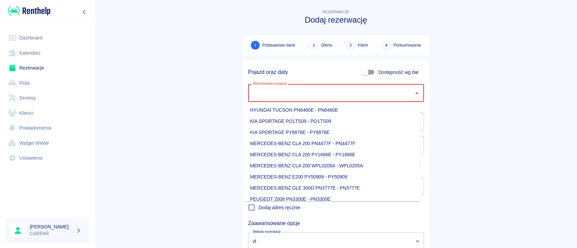
click at [140, 101] on main "Rezerwacje Dodaj rezerwację 1 Podstawowe dane 2 Oferta 3 Klient 4 Podsumowanie …" at bounding box center [336, 143] width 482 height 271
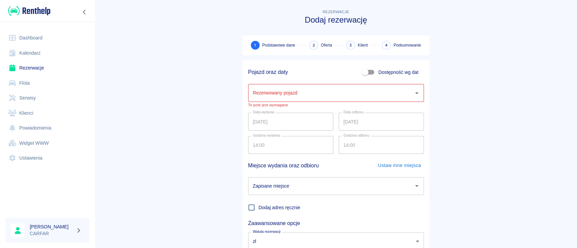
click at [23, 80] on link "Flota" at bounding box center [47, 83] width 84 height 15
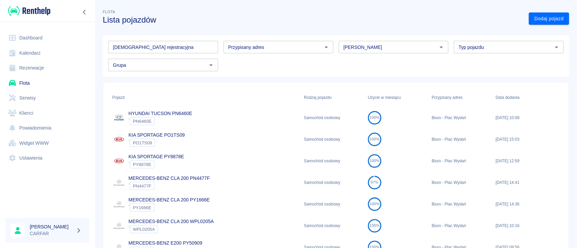
click at [176, 47] on input "[DEMOGRAPHIC_DATA] rejestracyjna" at bounding box center [163, 47] width 110 height 13
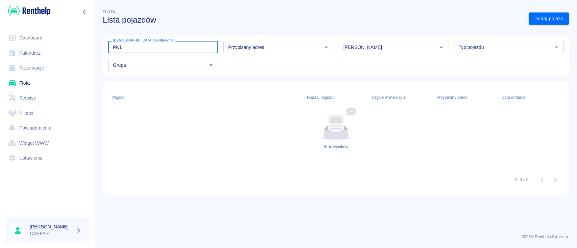
type input "PK1"
click at [415, 15] on h3 "Lista pojazdów" at bounding box center [313, 19] width 420 height 9
drag, startPoint x: 173, startPoint y: 47, endPoint x: 32, endPoint y: 48, distance: 141.6
click at [32, 48] on div "Dashboard Kalendarz Rezerwacje Flota Serwisy Klienci Powiadomienia Widget WWW U…" at bounding box center [288, 124] width 577 height 248
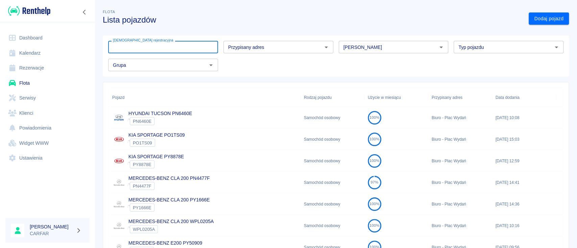
click at [390, 42] on div "[PERSON_NAME]" at bounding box center [394, 47] width 110 height 13
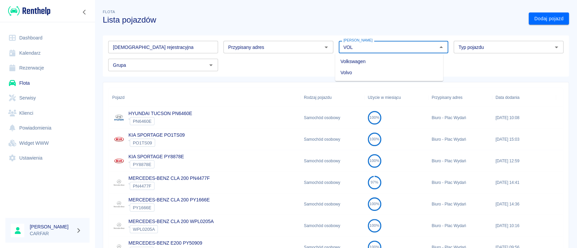
click at [389, 66] on li "Volkswagen" at bounding box center [389, 61] width 108 height 11
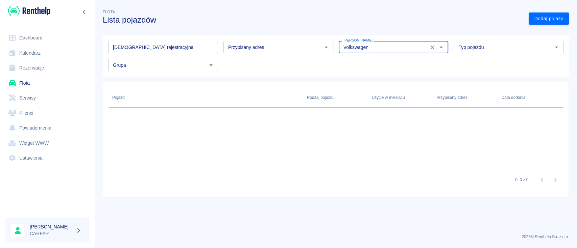
type input "Volkswagen"
click at [489, 45] on input "Typ pojazdu" at bounding box center [502, 47] width 95 height 8
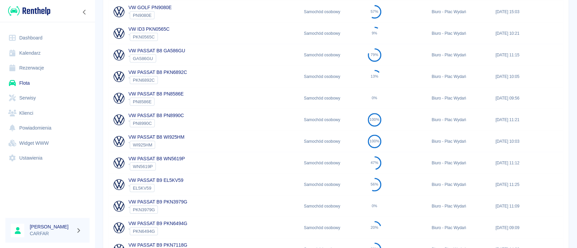
scroll to position [178, 0]
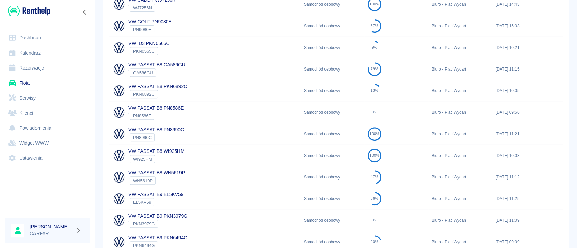
type input "PASS"
click at [34, 88] on link "Flota" at bounding box center [47, 83] width 84 height 15
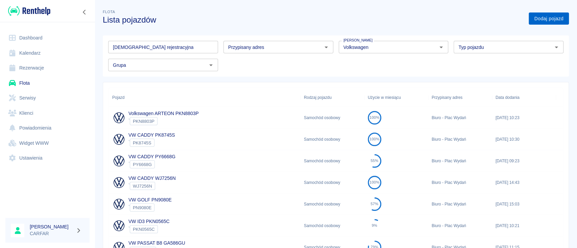
click at [539, 17] on link "Dodaj pojazd" at bounding box center [548, 19] width 40 height 13
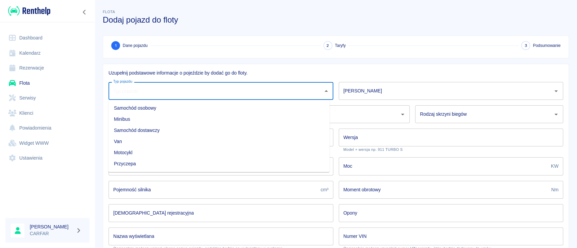
click at [184, 90] on input "Typ pojazdu" at bounding box center [215, 91] width 208 height 12
drag, startPoint x: 167, startPoint y: 106, endPoint x: 189, endPoint y: 106, distance: 22.3
click at [167, 106] on li "Samochód osobowy" at bounding box center [218, 108] width 221 height 11
type input "Samochód osobowy"
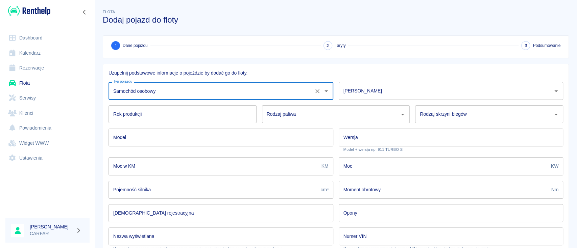
click at [405, 96] on input "[PERSON_NAME]" at bounding box center [446, 91] width 208 height 12
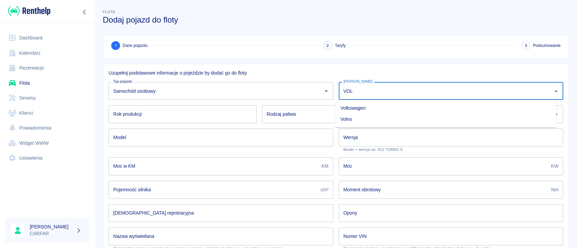
click at [396, 109] on li "Volkswagen" at bounding box center [445, 108] width 221 height 11
type input "Volkswagen"
click at [161, 113] on input "Rok produkcji" at bounding box center [182, 114] width 148 height 18
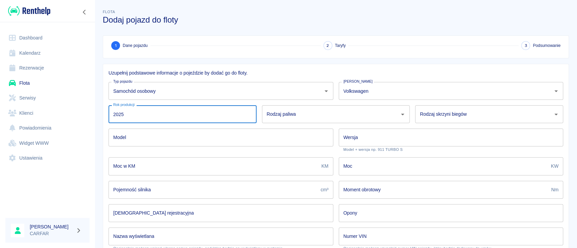
type input "2025"
click at [304, 113] on input "Rodzaj paliwa" at bounding box center [331, 114] width 132 height 12
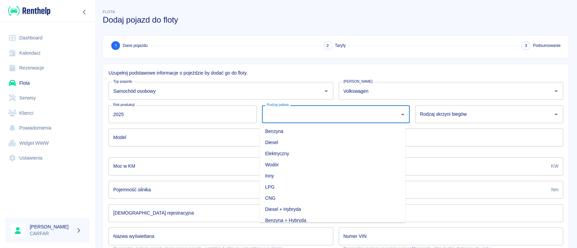
click at [284, 132] on li "Benzyna" at bounding box center [332, 131] width 146 height 11
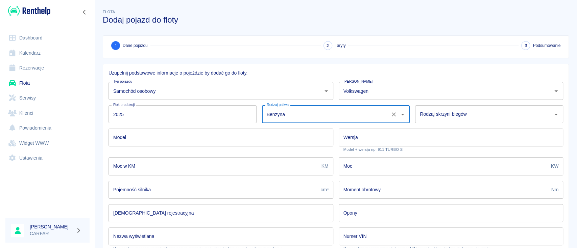
type input "Benzyna"
click at [476, 115] on input "Rodzaj skrzyni biegów" at bounding box center [484, 114] width 132 height 12
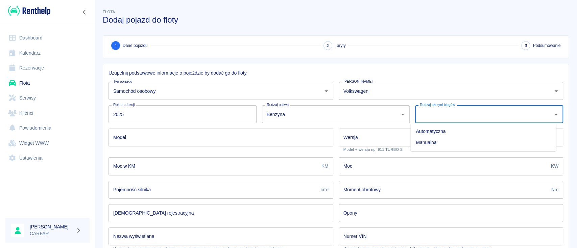
click at [443, 133] on li "Automatyczna" at bounding box center [483, 131] width 146 height 11
type input "Automatyczna"
click at [218, 146] on input "Model" at bounding box center [220, 138] width 225 height 18
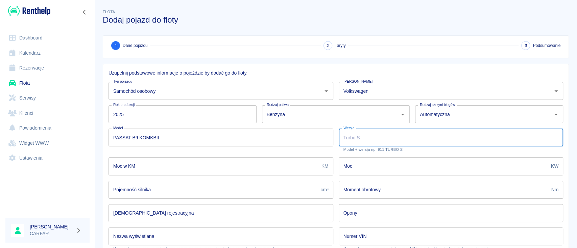
click at [220, 139] on input "PASSAT B9 KOMKBII" at bounding box center [220, 138] width 225 height 18
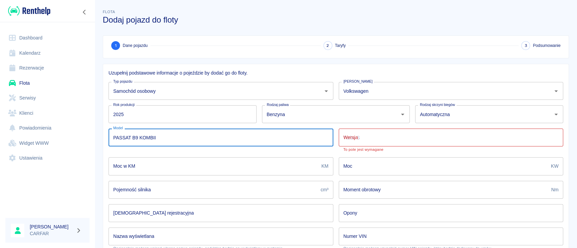
type input "PASSAT B9 KOMBII"
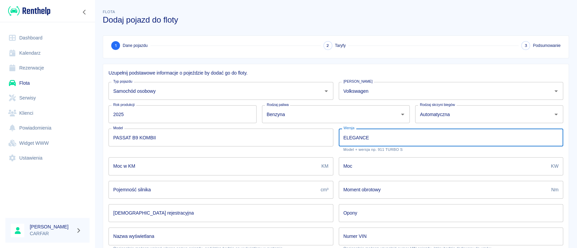
type input "ELEGANCE"
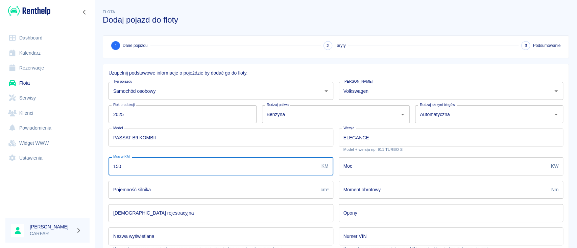
type input "150"
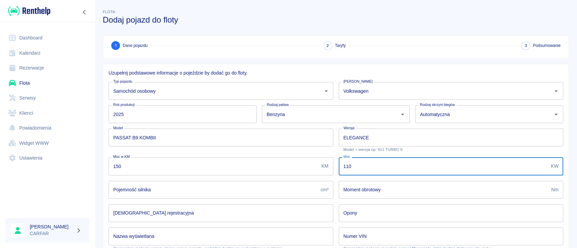
type input "110"
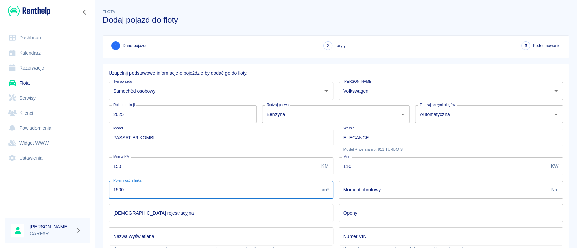
type input "1500"
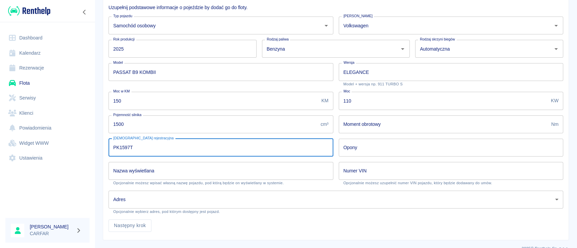
scroll to position [77, 0]
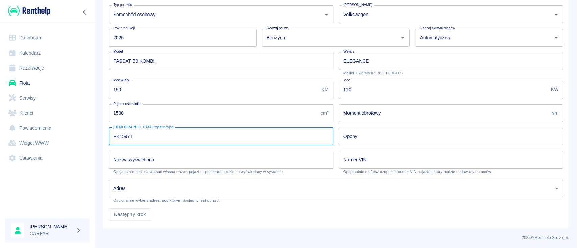
type input "PK1597T"
click at [185, 159] on input "Nazwa wyświetlana" at bounding box center [220, 160] width 225 height 18
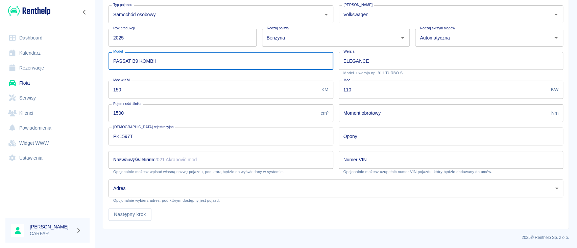
drag, startPoint x: 159, startPoint y: 54, endPoint x: 89, endPoint y: 53, distance: 70.6
click at [89, 53] on div "Dashboard Kalendarz Rezerwacje Flota Serwisy Klienci Powiadomienia Widget WWW U…" at bounding box center [288, 124] width 577 height 248
click at [185, 158] on input "Nazwa wyświetlana" at bounding box center [220, 160] width 225 height 18
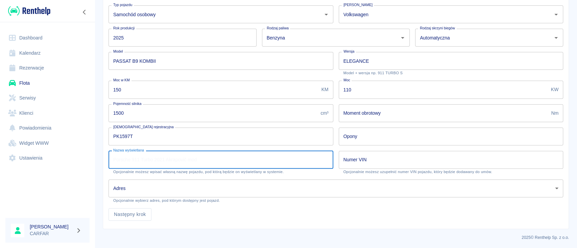
paste input "PASSAT B9 KOMBII"
type input "PASSAT B9 KOMBII"
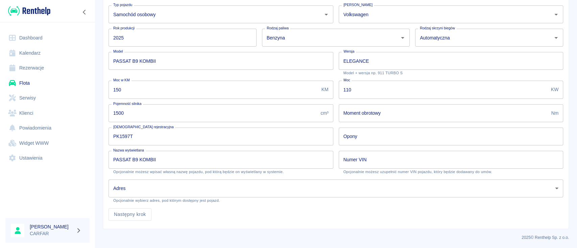
drag, startPoint x: 317, startPoint y: 219, endPoint x: 311, endPoint y: 218, distance: 5.9
click at [317, 219] on div "Następny krok" at bounding box center [333, 212] width 460 height 18
click at [196, 193] on body "Używamy plików Cookies, by zapewnić Ci najlepsze możliwe doświadczenie. Aby dow…" at bounding box center [288, 124] width 577 height 248
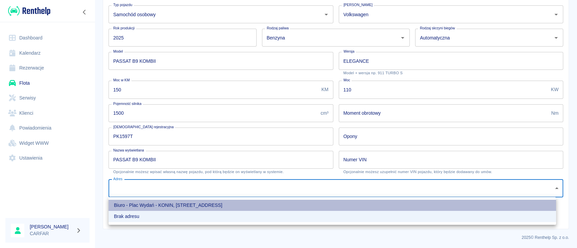
click at [171, 207] on li "Biuro - Plac Wydań - KONIN, [STREET_ADDRESS]" at bounding box center [331, 205] width 447 height 11
type input "4da8187f-ea22-480b-9d61-5a4c2726c5ee"
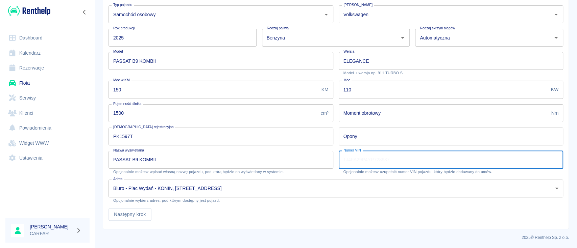
click at [364, 158] on input "Numer VIN" at bounding box center [451, 160] width 225 height 18
click at [316, 226] on div "Uzupełnij podstawowe informacje o pojeździe by dodać go do floty. Typ pojazdu S…" at bounding box center [335, 108] width 465 height 242
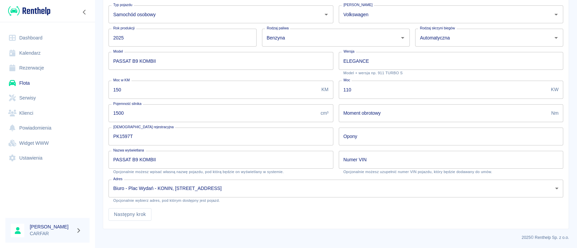
click at [136, 211] on button "Następny krok" at bounding box center [129, 214] width 43 height 13
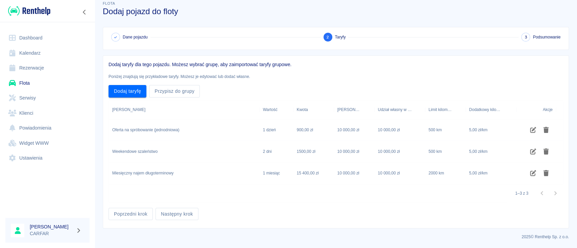
scroll to position [8, 0]
click at [547, 152] on icon "Usuń taryfę" at bounding box center [545, 152] width 5 height 6
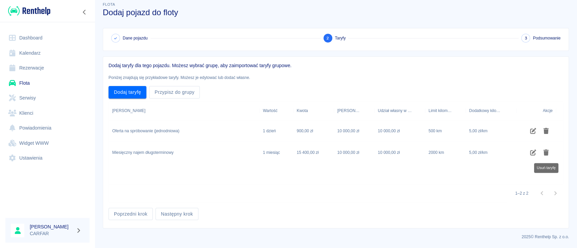
scroll to position [7, 0]
click at [547, 152] on icon "Usuń taryfę" at bounding box center [545, 153] width 5 height 6
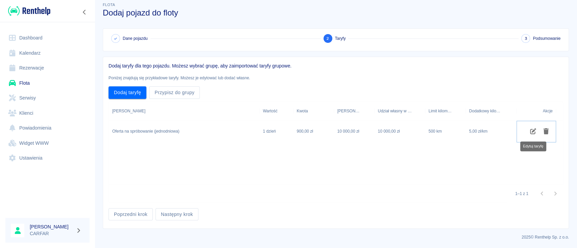
click at [531, 132] on icon "Edytuj taryfę" at bounding box center [533, 131] width 6 height 6
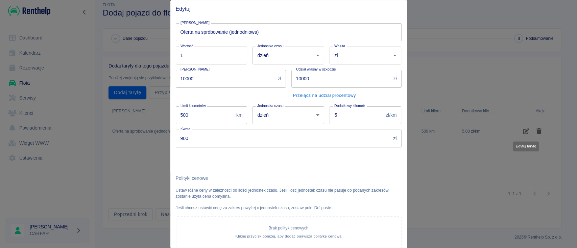
drag, startPoint x: 214, startPoint y: 112, endPoint x: 154, endPoint y: 115, distance: 59.9
click at [154, 115] on div "Edytuj Nazwa taryfy Oferta na spróbowanie (jednodniowa) Nazwa taryfy Wartość 1 …" at bounding box center [288, 124] width 577 height 248
type input "250"
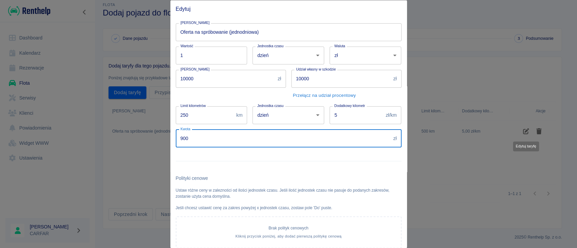
drag, startPoint x: 205, startPoint y: 145, endPoint x: 149, endPoint y: 150, distance: 57.0
click at [151, 150] on div "Edytuj Nazwa taryfy Oferta na spróbowanie (jednodniowa) Nazwa taryfy Wartość 1 …" at bounding box center [288, 124] width 577 height 248
type input "250"
drag, startPoint x: 320, startPoint y: 80, endPoint x: 258, endPoint y: 80, distance: 61.5
click at [258, 80] on div "Nazwa taryfy Oferta na spróbowanie (jednodniowa) Nazwa taryfy Wartość 1 Wartość…" at bounding box center [285, 150] width 231 height 265
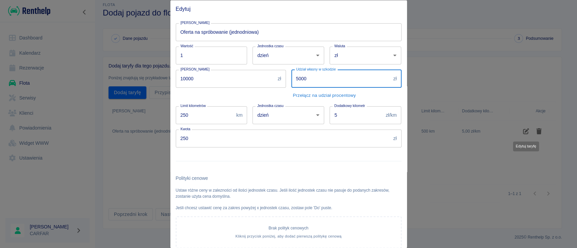
type input "5000"
click at [257, 80] on input "10000" at bounding box center [225, 79] width 99 height 18
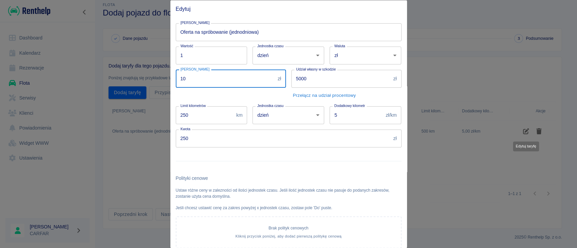
type input "1"
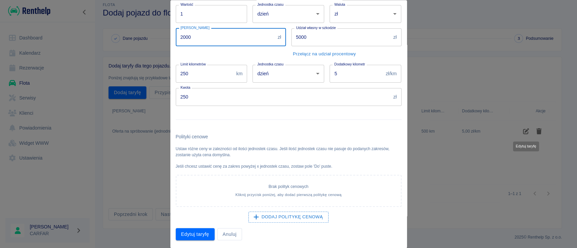
type input "2000"
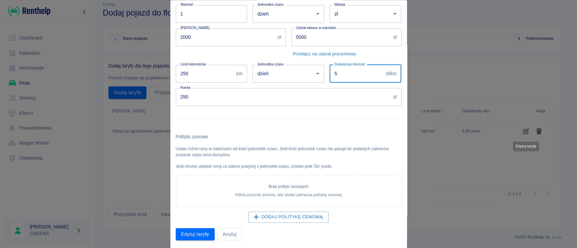
drag, startPoint x: 343, startPoint y: 71, endPoint x: 298, endPoint y: 73, distance: 45.3
click at [298, 73] on div "Nazwa taryfy Oferta na spróbowanie (jednodniowa) Nazwa taryfy Wartość 1 Wartość…" at bounding box center [285, 108] width 231 height 265
type input "0.98"
click at [206, 232] on button "Edytuj taryfę" at bounding box center [195, 234] width 39 height 13
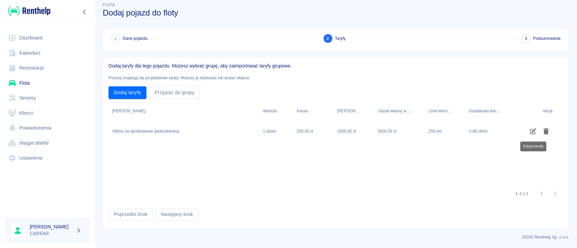
click at [388, 193] on div "1–1 z 1" at bounding box center [336, 194] width 454 height 18
click at [181, 215] on button "Następny krok" at bounding box center [176, 214] width 43 height 13
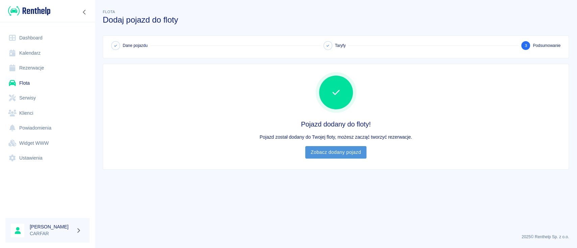
click at [333, 153] on link "Zobacz dodany pojazd" at bounding box center [335, 152] width 61 height 13
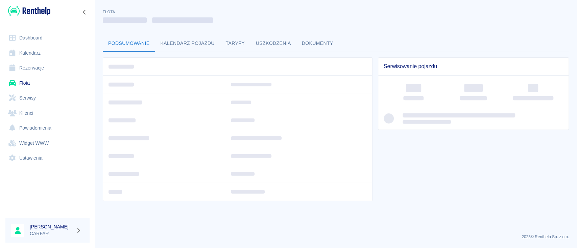
click at [36, 69] on link "Rezerwacje" at bounding box center [47, 67] width 84 height 15
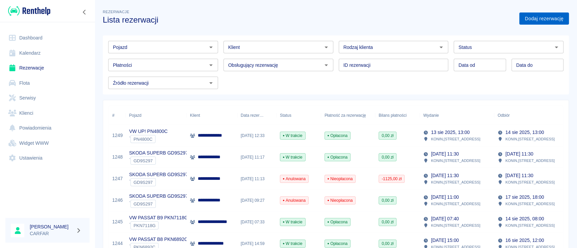
click at [527, 16] on link "Dodaj rezerwację" at bounding box center [544, 19] width 50 height 13
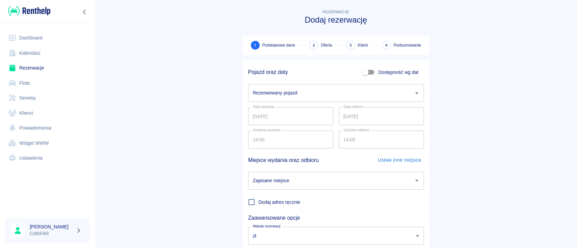
click at [294, 94] on input "Rezerwowany pojazd" at bounding box center [330, 93] width 159 height 12
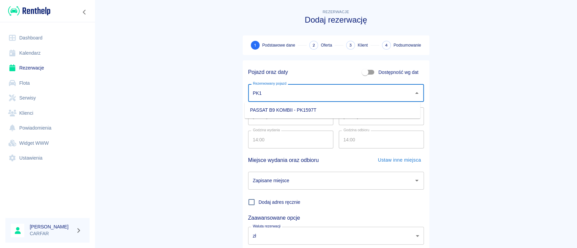
click at [301, 108] on li "PASSAT B9 KOMBII - PK1597T" at bounding box center [333, 110] width 176 height 11
type input "PASSAT B9 KOMBII - PK1597T"
click at [341, 117] on input "[DATE]" at bounding box center [381, 116] width 85 height 18
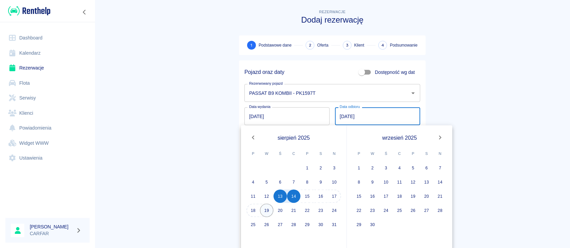
click at [269, 209] on button "19" at bounding box center [267, 211] width 14 height 14
type input "[DATE]"
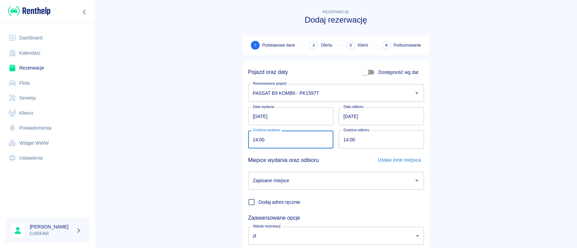
drag, startPoint x: 285, startPoint y: 148, endPoint x: 206, endPoint y: 145, distance: 79.1
click at [206, 145] on main "Rezerwacje Dodaj rezerwację 1 Podstawowe dane 2 Oferta 3 Klient 4 Podsumowanie …" at bounding box center [336, 141] width 482 height 266
drag, startPoint x: 278, startPoint y: 140, endPoint x: 176, endPoint y: 135, distance: 101.4
click at [176, 135] on main "Rezerwacje Dodaj rezerwację 1 Podstawowe dane 2 Oferta 3 Klient 4 Podsumowanie …" at bounding box center [336, 141] width 482 height 266
type input "14:30"
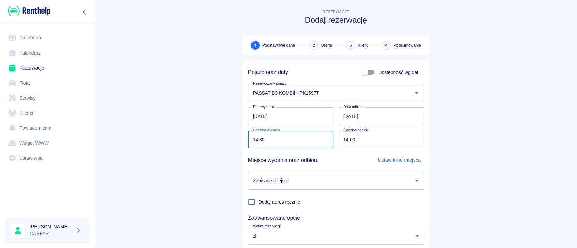
click at [397, 136] on input "14:00" at bounding box center [379, 140] width 80 height 18
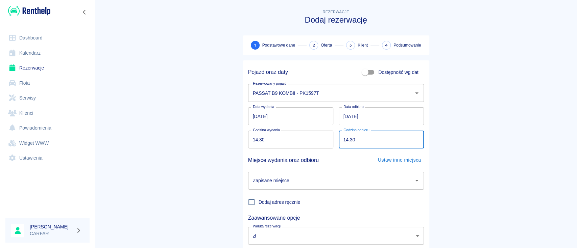
scroll to position [45, 0]
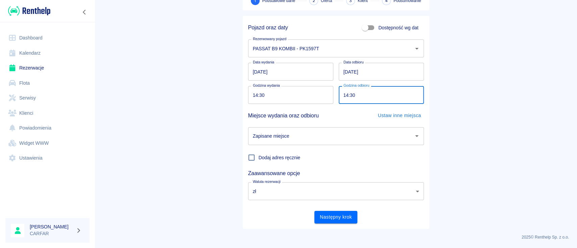
type input "14:30"
click at [300, 135] on input "Zapisane miejsce" at bounding box center [330, 136] width 159 height 12
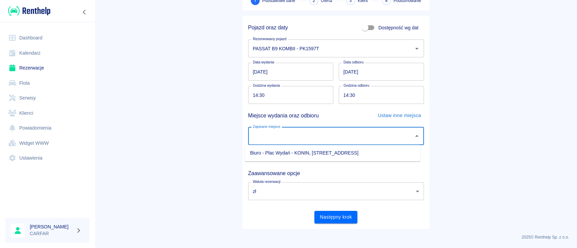
drag, startPoint x: 303, startPoint y: 146, endPoint x: 305, endPoint y: 150, distance: 3.9
click at [305, 147] on ul "Biuro - Plac Wydań - KONIN, [STREET_ADDRESS]" at bounding box center [333, 153] width 176 height 17
click at [306, 152] on li "Biuro - Plac Wydań - KONIN, [STREET_ADDRESS]" at bounding box center [333, 153] width 176 height 11
type input "Biuro - Plac Wydań - KONIN, [STREET_ADDRESS]"
click at [334, 213] on button "Następny krok" at bounding box center [335, 217] width 43 height 13
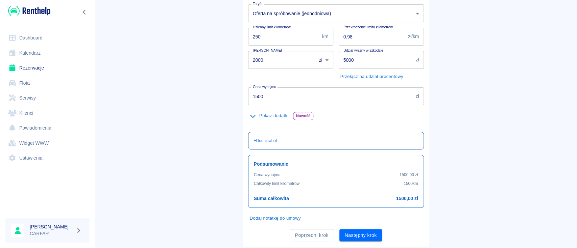
scroll to position [114, 0]
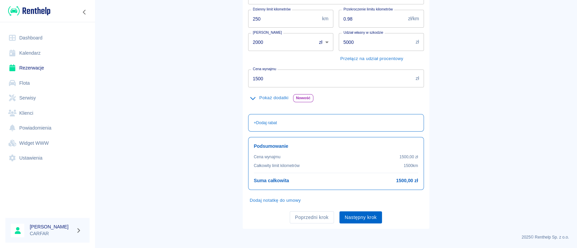
click at [371, 219] on button "Następny krok" at bounding box center [360, 217] width 43 height 13
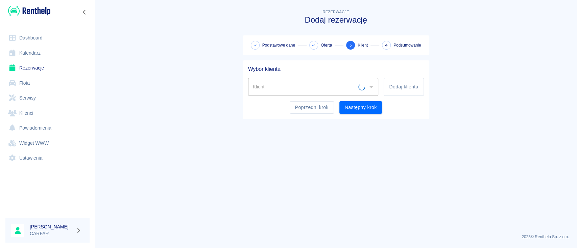
scroll to position [0, 0]
click at [396, 87] on button "Dodaj klienta" at bounding box center [403, 87] width 40 height 18
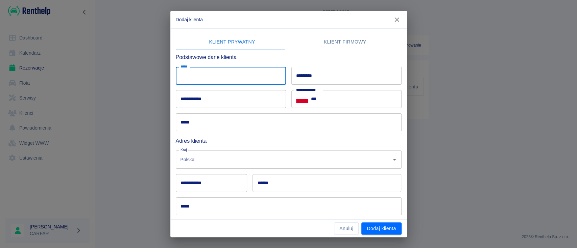
drag, startPoint x: 251, startPoint y: 78, endPoint x: 252, endPoint y: 75, distance: 3.8
click at [251, 78] on input "*****" at bounding box center [231, 76] width 110 height 18
type input "******"
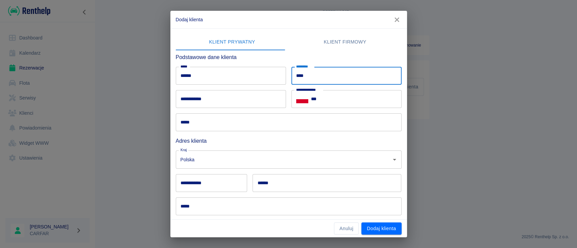
type input "****"
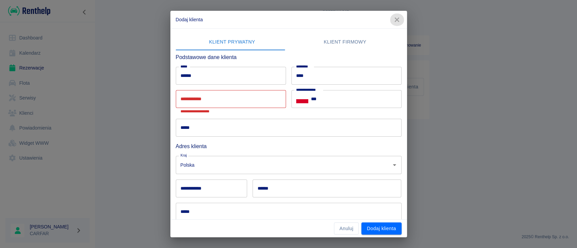
click at [400, 16] on button "button" at bounding box center [397, 20] width 14 height 13
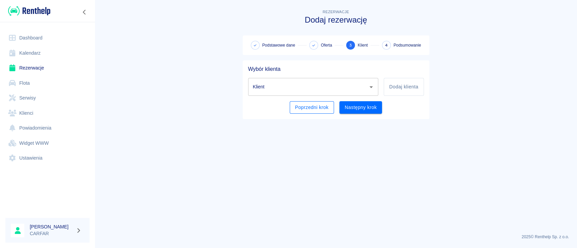
click at [320, 104] on button "Poprzedni krok" at bounding box center [312, 107] width 44 height 13
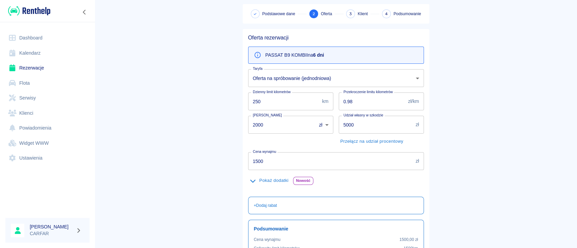
scroll to position [45, 0]
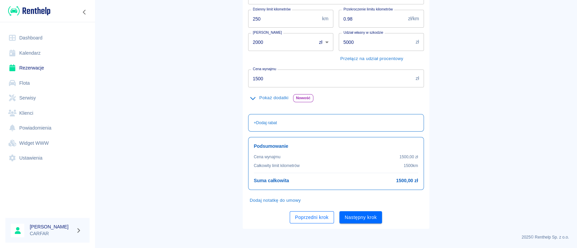
click at [310, 215] on button "Poprzedni krok" at bounding box center [312, 217] width 44 height 13
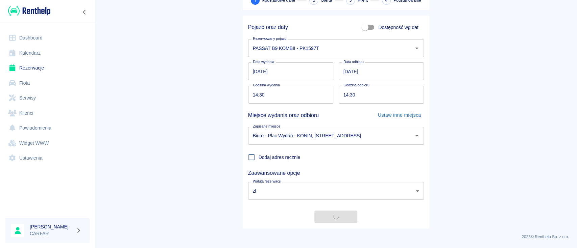
scroll to position [45, 0]
click at [341, 71] on input "[DATE]" at bounding box center [381, 72] width 85 height 18
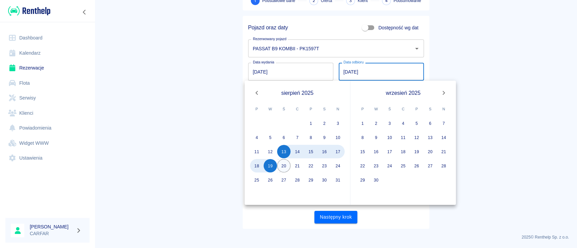
click at [281, 167] on button "20" at bounding box center [284, 166] width 14 height 14
type input "[DATE]"
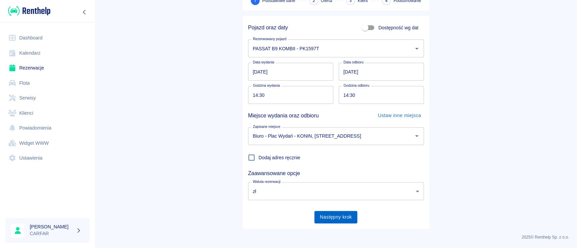
click at [333, 218] on button "Następny krok" at bounding box center [335, 217] width 43 height 13
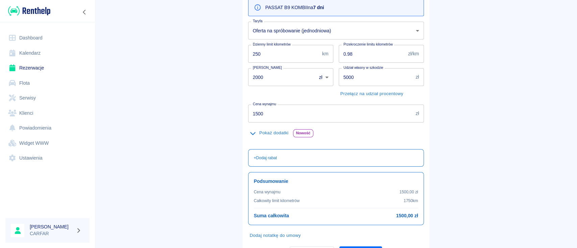
scroll to position [114, 0]
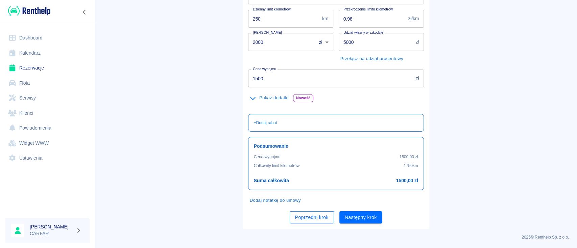
click at [306, 218] on button "Poprzedni krok" at bounding box center [312, 217] width 44 height 13
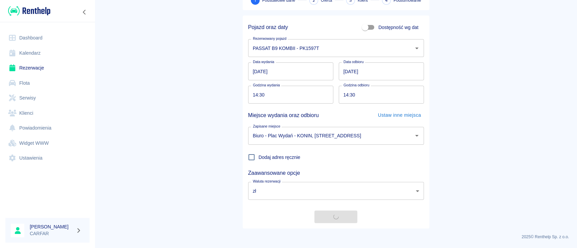
scroll to position [45, 0]
click at [139, 104] on main "Rezerwacje Dodaj rezerwację 1 Podstawowe dane 2 Oferta 3 Klient 4 Podsumowanie …" at bounding box center [336, 97] width 482 height 266
click at [344, 219] on button "Następny krok" at bounding box center [335, 217] width 43 height 13
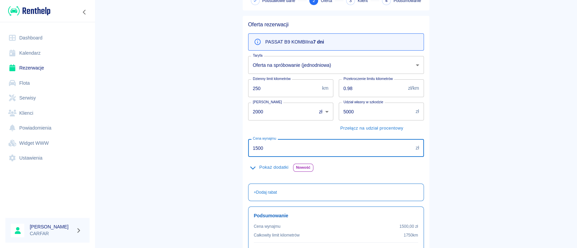
drag, startPoint x: 298, startPoint y: 147, endPoint x: 216, endPoint y: 152, distance: 82.9
click at [216, 152] on main "Rezerwacje Dodaj rezerwację Podstawowe dane 2 Oferta 3 Klient 4 Podsumowanie Of…" at bounding box center [336, 131] width 482 height 335
type input "1750"
click at [259, 170] on button "Pokaż dodatki" at bounding box center [269, 168] width 42 height 10
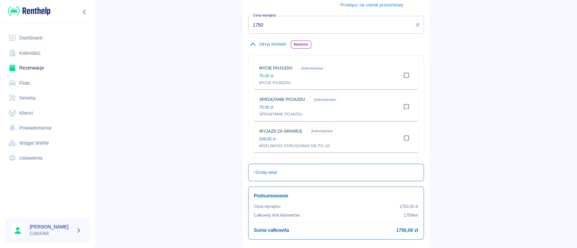
scroll to position [218, 0]
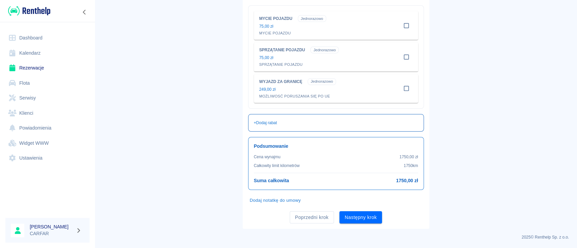
click at [272, 123] on p "+ Dodaj rabat" at bounding box center [265, 123] width 23 height 6
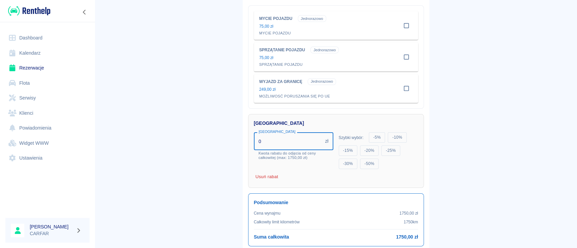
drag, startPoint x: 276, startPoint y: 142, endPoint x: 204, endPoint y: 142, distance: 72.0
click at [204, 142] on main "Rezerwacje Dodaj rezerwację Podstawowe dane 2 Oferta 3 Klient 4 Podsumowanie Of…" at bounding box center [336, 38] width 482 height 495
type input "175"
click at [185, 148] on main "Rezerwacje Dodaj rezerwację Podstawowe dane 2 Oferta 3 Klient 4 Podsumowanie Of…" at bounding box center [336, 43] width 482 height 504
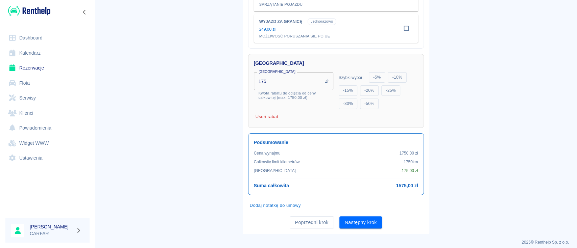
scroll to position [282, 0]
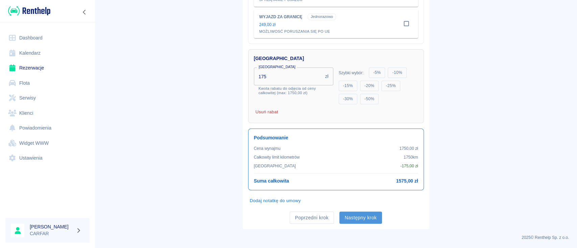
click at [368, 215] on button "Następny krok" at bounding box center [360, 218] width 43 height 13
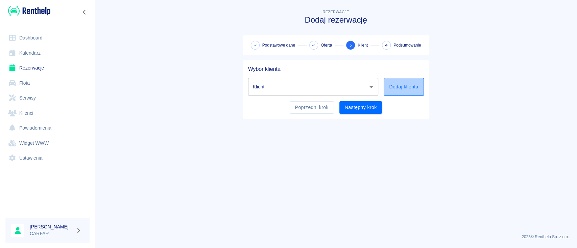
click at [399, 86] on button "Dodaj klienta" at bounding box center [403, 87] width 40 height 18
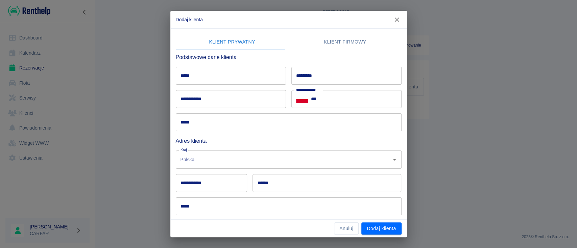
click at [212, 66] on div "***** *****" at bounding box center [228, 72] width 116 height 23
click at [222, 70] on input "*****" at bounding box center [231, 76] width 110 height 18
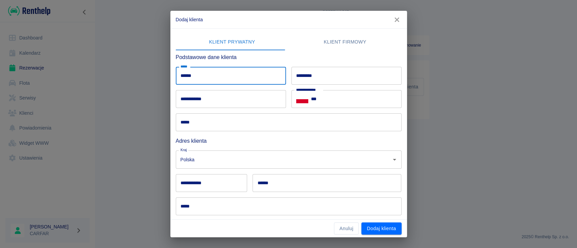
type input "******"
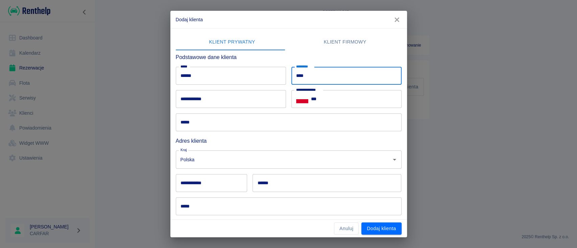
type input "****"
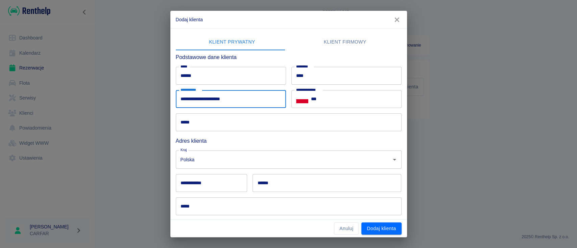
type input "**********"
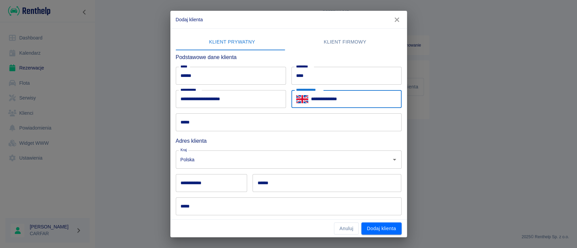
type input "**********"
click at [222, 120] on input "*****" at bounding box center [289, 123] width 226 height 18
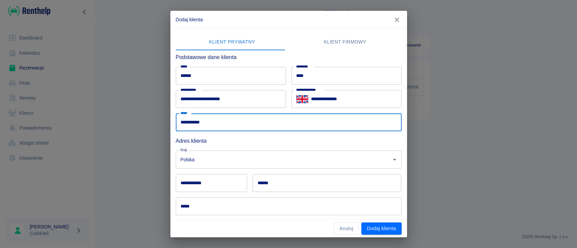
type input "**********"
click at [225, 184] on input "**********" at bounding box center [212, 183] width 72 height 18
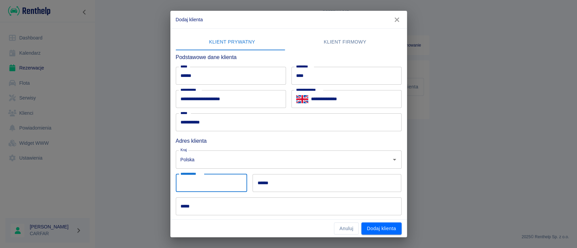
click at [355, 98] on input "**********" at bounding box center [356, 99] width 91 height 18
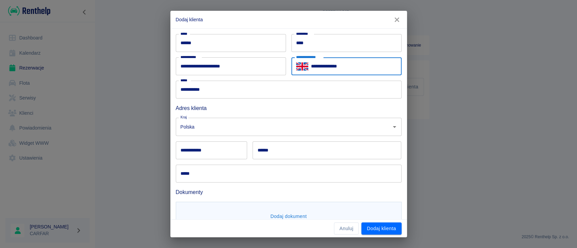
scroll to position [45, 0]
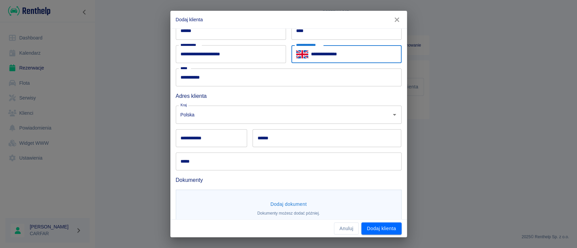
type input "**********"
click at [220, 139] on input "**********" at bounding box center [212, 138] width 72 height 18
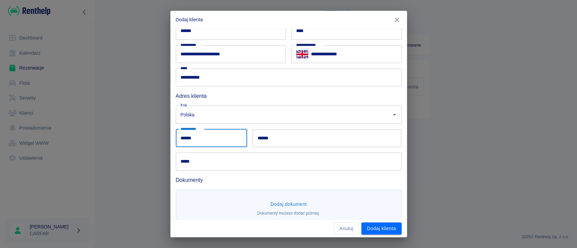
type input "******"
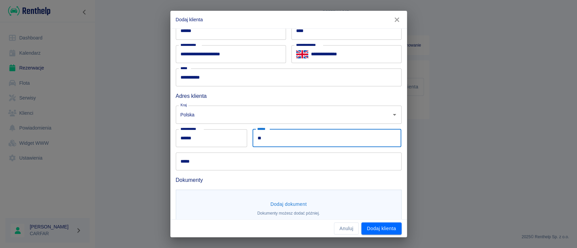
type input "*"
type input "*******"
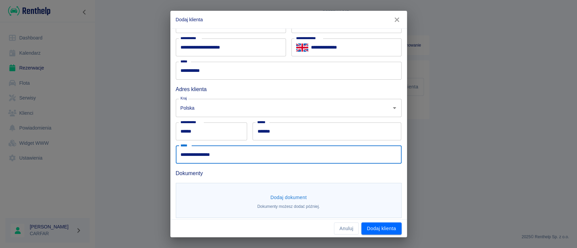
scroll to position [56, 0]
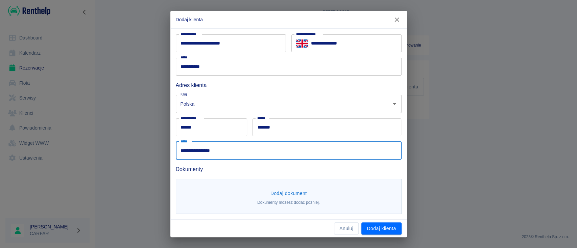
type input "**********"
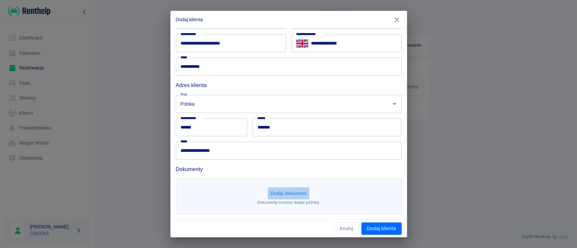
click at [282, 188] on button "Dodaj dokument" at bounding box center [289, 194] width 42 height 13
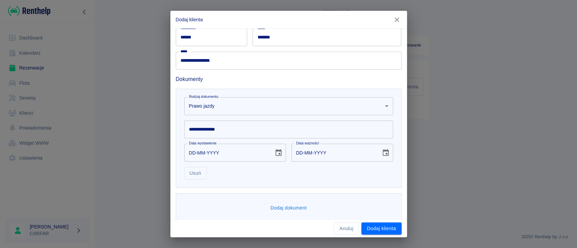
click at [289, 105] on body "**********" at bounding box center [288, 124] width 577 height 248
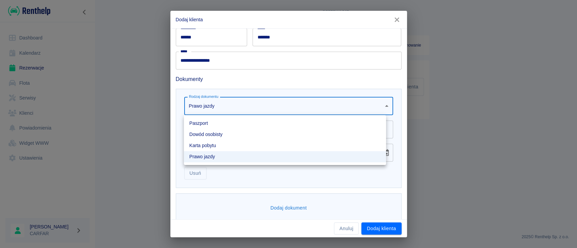
click at [288, 106] on div at bounding box center [288, 124] width 577 height 248
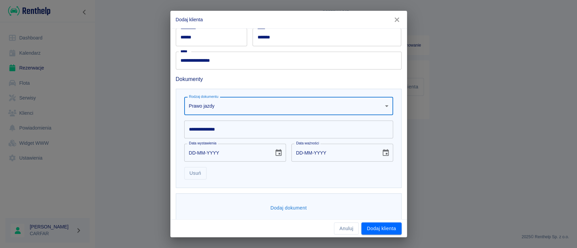
click at [219, 133] on input "**********" at bounding box center [288, 130] width 209 height 18
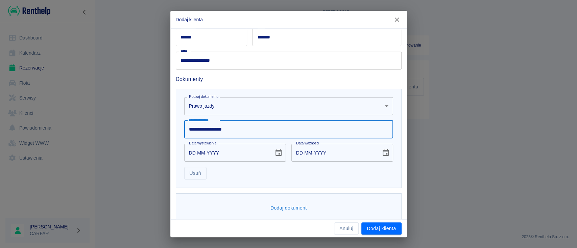
type input "**********"
click at [275, 152] on icon "Choose date" at bounding box center [278, 153] width 8 height 8
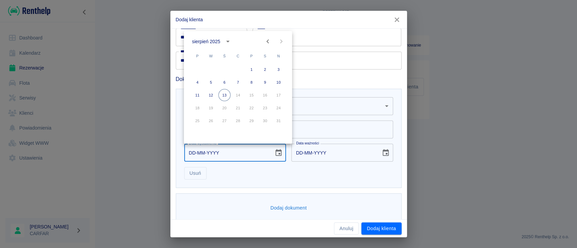
click at [267, 42] on icon "Previous month" at bounding box center [267, 42] width 2 height 4
click at [224, 93] on button "11" at bounding box center [224, 95] width 12 height 12
type input "[DATE]"
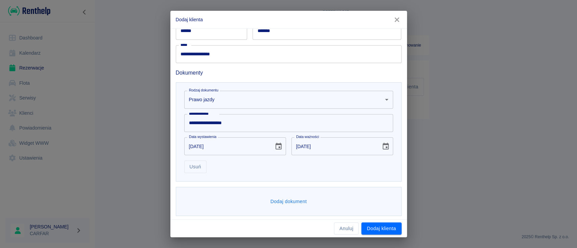
scroll to position [154, 0]
click at [295, 201] on button "Dodaj dokument" at bounding box center [289, 200] width 42 height 13
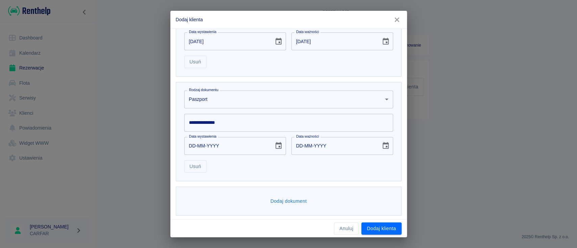
scroll to position [259, 0]
click at [268, 96] on body "**********" at bounding box center [288, 124] width 577 height 248
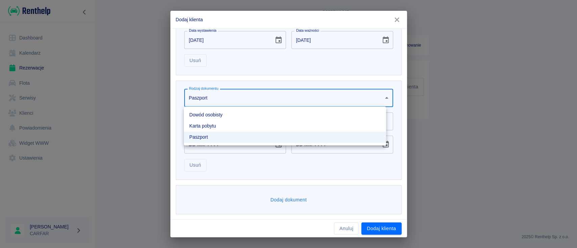
click at [249, 117] on li "Dowód osobisty" at bounding box center [285, 114] width 202 height 11
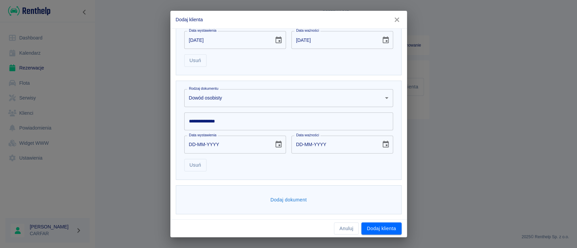
click at [234, 120] on input "**********" at bounding box center [288, 122] width 209 height 18
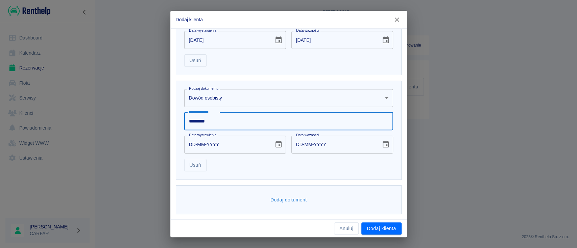
type input "*********"
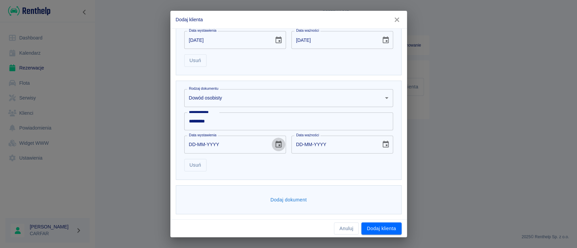
click at [274, 147] on icon "Choose date" at bounding box center [278, 145] width 8 height 8
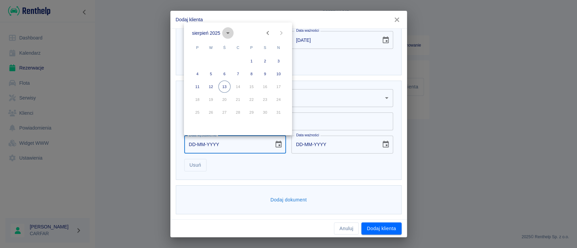
click at [223, 34] on button "calendar view is open, switch to year view" at bounding box center [227, 32] width 11 height 11
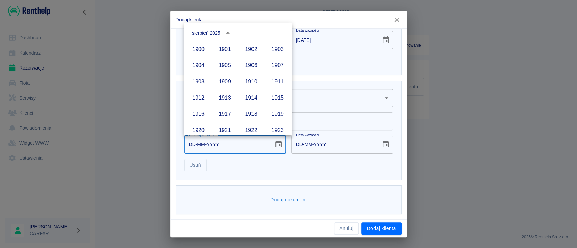
scroll to position [464, 0]
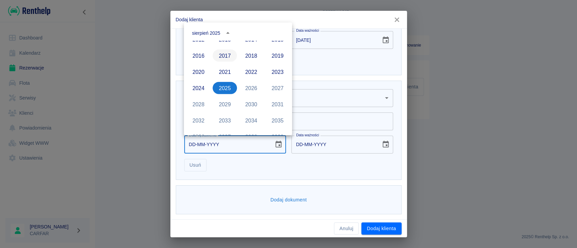
click at [225, 57] on button "2017" at bounding box center [225, 56] width 24 height 12
type input "[DATE]"
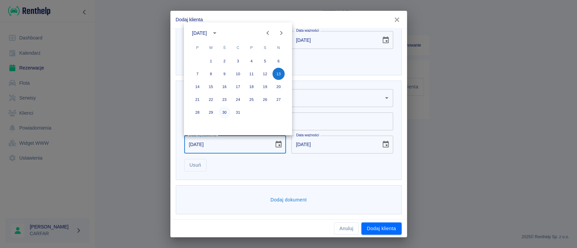
click at [222, 112] on button "30" at bounding box center [224, 112] width 12 height 12
type input "[DATE]"
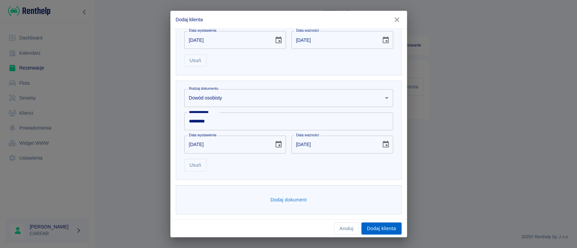
click at [379, 229] on button "Dodaj klienta" at bounding box center [381, 229] width 40 height 13
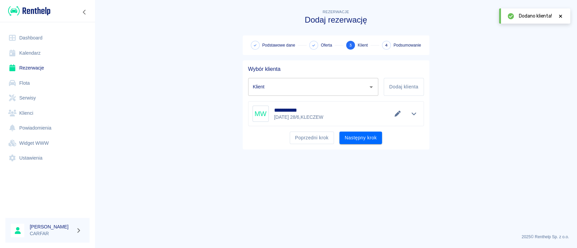
type input "[PERSON_NAME] ([PHONE_NUMBER])"
click at [369, 140] on button "Następny krok" at bounding box center [360, 138] width 43 height 13
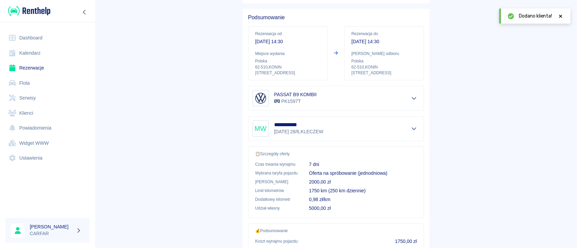
scroll to position [125, 0]
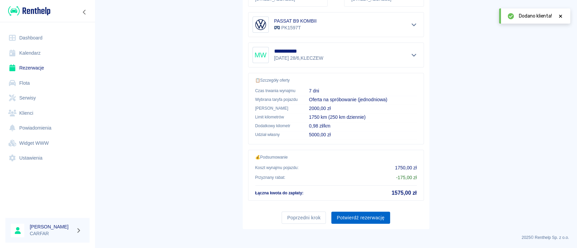
click at [355, 219] on button "Potwierdź rezerwację" at bounding box center [360, 218] width 58 height 13
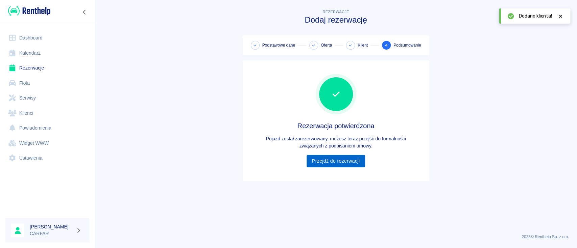
click at [346, 158] on link "Przejdź do rezerwacji" at bounding box center [335, 161] width 58 height 13
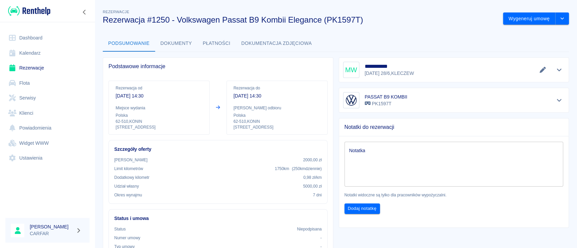
click at [184, 41] on button "Dokumenty" at bounding box center [176, 43] width 42 height 16
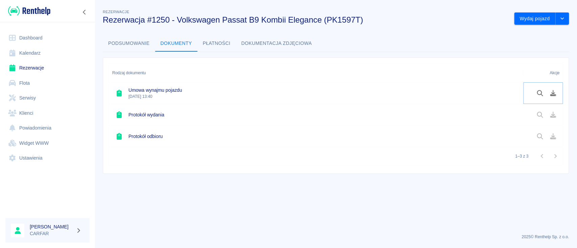
click at [553, 95] on icon "Pobierz dokument" at bounding box center [553, 93] width 8 height 6
click at [32, 36] on link "Dashboard" at bounding box center [47, 37] width 84 height 15
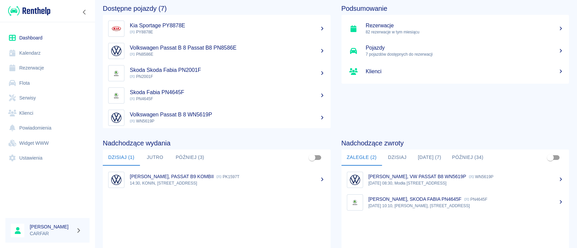
scroll to position [45, 0]
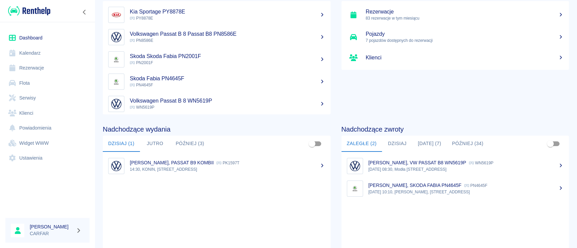
click at [397, 144] on button "Dzisiaj" at bounding box center [397, 144] width 30 height 16
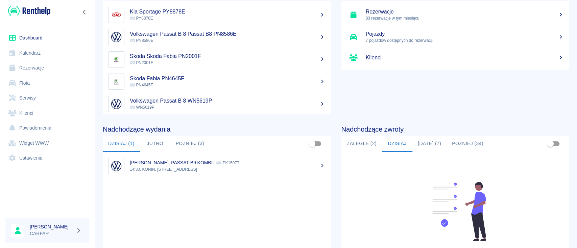
click at [414, 142] on button "[DATE] (7)" at bounding box center [429, 144] width 34 height 16
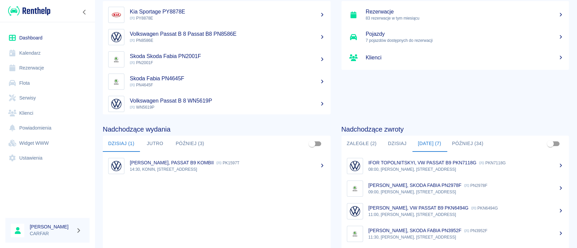
scroll to position [28, 0]
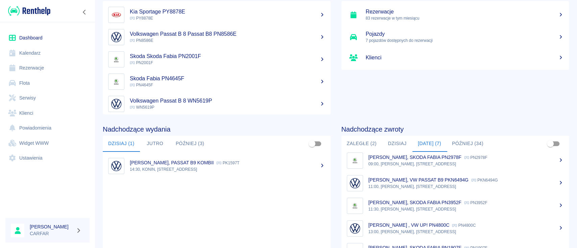
click at [421, 208] on p "11:30, [PERSON_NAME], [STREET_ADDRESS]" at bounding box center [465, 209] width 195 height 6
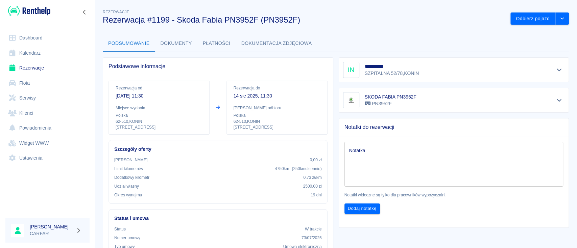
click at [27, 64] on link "Rezerwacje" at bounding box center [47, 67] width 84 height 15
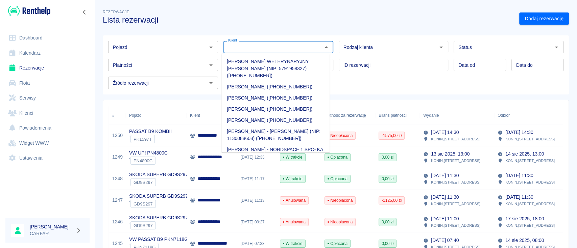
click at [310, 47] on input "Klient" at bounding box center [272, 47] width 95 height 8
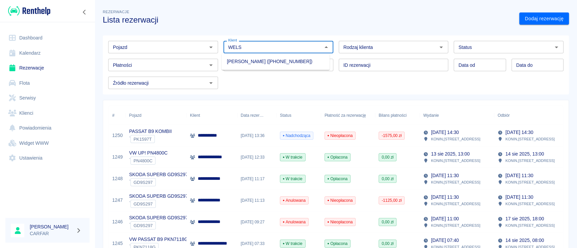
click at [292, 61] on li "[PERSON_NAME] ([PHONE_NUMBER])" at bounding box center [275, 61] width 108 height 11
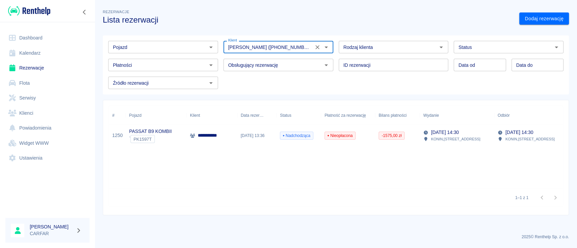
type input "[PERSON_NAME] ([PHONE_NUMBER])"
click at [35, 27] on div "Dashboard Kalendarz Rezerwacje Flota Serwisy Klienci Powiadomienia Widget WWW U…" at bounding box center [47, 98] width 95 height 152
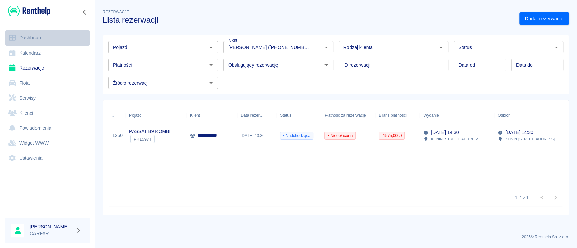
click at [35, 31] on link "Dashboard" at bounding box center [47, 37] width 84 height 15
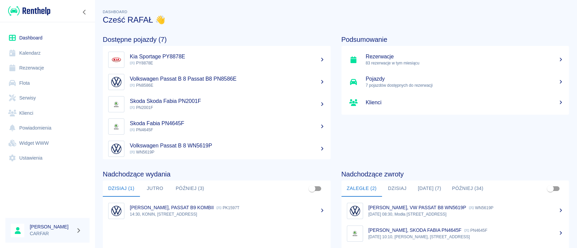
click at [25, 36] on link "Dashboard" at bounding box center [47, 37] width 84 height 15
click at [49, 39] on link "Dashboard" at bounding box center [47, 37] width 84 height 15
click at [425, 133] on div "Podsumowanie Rezerwacje 83 rezerwacje w tym miesiącu Pojazdy 7 pojazdów dostępn…" at bounding box center [449, 92] width 239 height 135
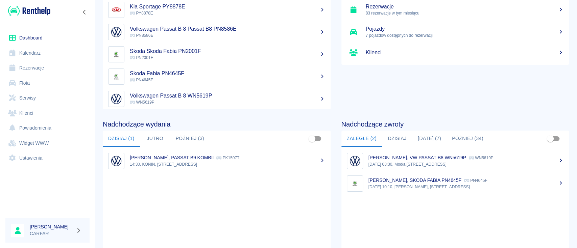
scroll to position [90, 0]
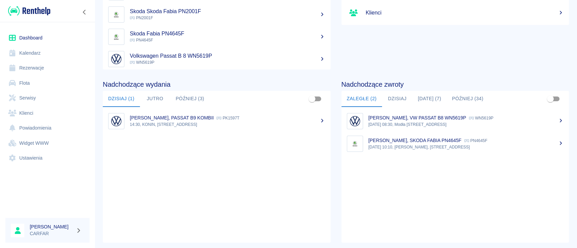
click at [397, 96] on button "Dzisiaj" at bounding box center [397, 99] width 30 height 16
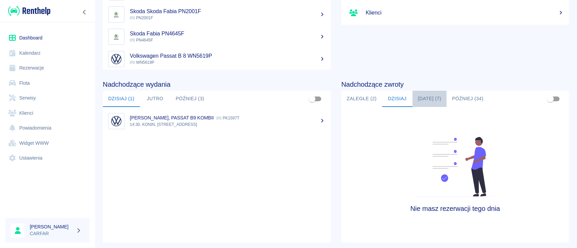
click at [431, 102] on button "[DATE] (7)" at bounding box center [429, 99] width 34 height 16
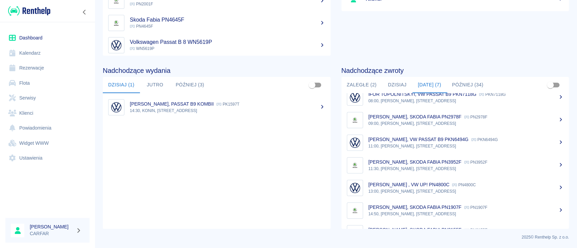
scroll to position [0, 0]
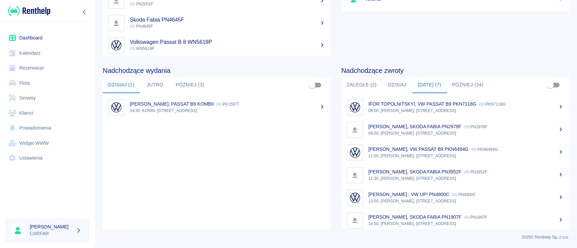
click at [467, 81] on button "Później (34)" at bounding box center [467, 85] width 42 height 16
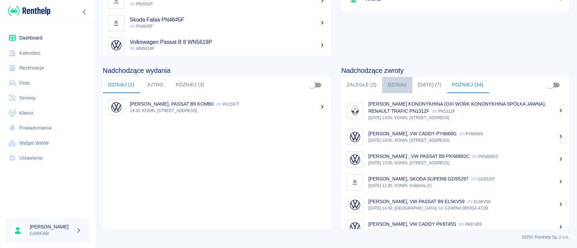
click at [392, 84] on button "Dzisiaj" at bounding box center [397, 85] width 30 height 16
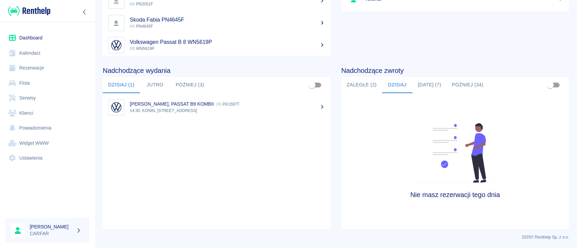
click at [356, 87] on button "Zaległe (2)" at bounding box center [361, 85] width 41 height 16
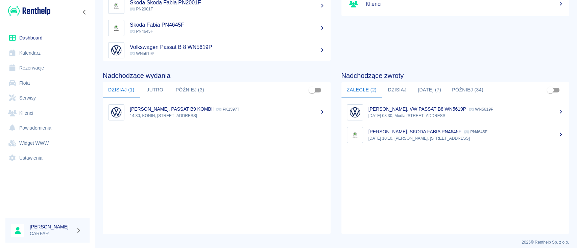
scroll to position [104, 0]
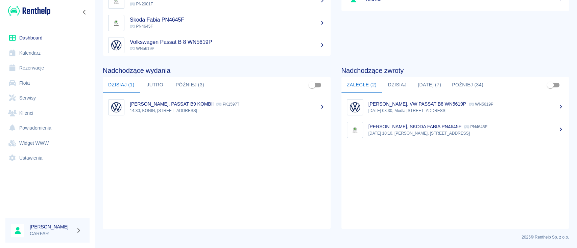
click at [321, 185] on ul "[PERSON_NAME], PASSAT B9 KOMBII PK1597T 14:30, KONIN, [STREET_ADDRESS]" at bounding box center [217, 161] width 228 height 136
click at [401, 80] on button "Dzisiaj" at bounding box center [397, 85] width 30 height 16
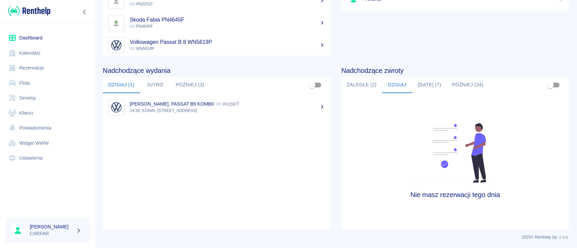
click at [418, 85] on button "[DATE] (7)" at bounding box center [429, 85] width 34 height 16
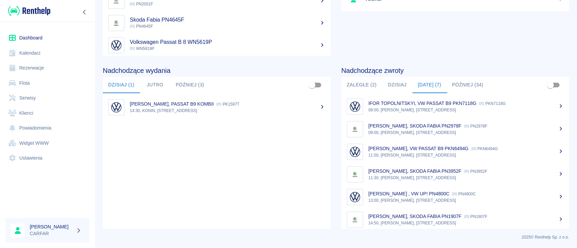
scroll to position [0, 0]
